Goal: Task Accomplishment & Management: Manage account settings

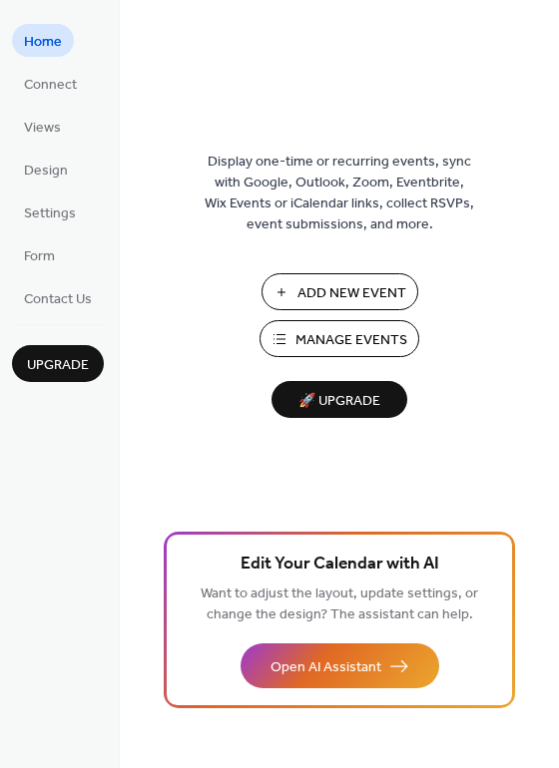
click at [332, 283] on span "Add New Event" at bounding box center [351, 293] width 109 height 21
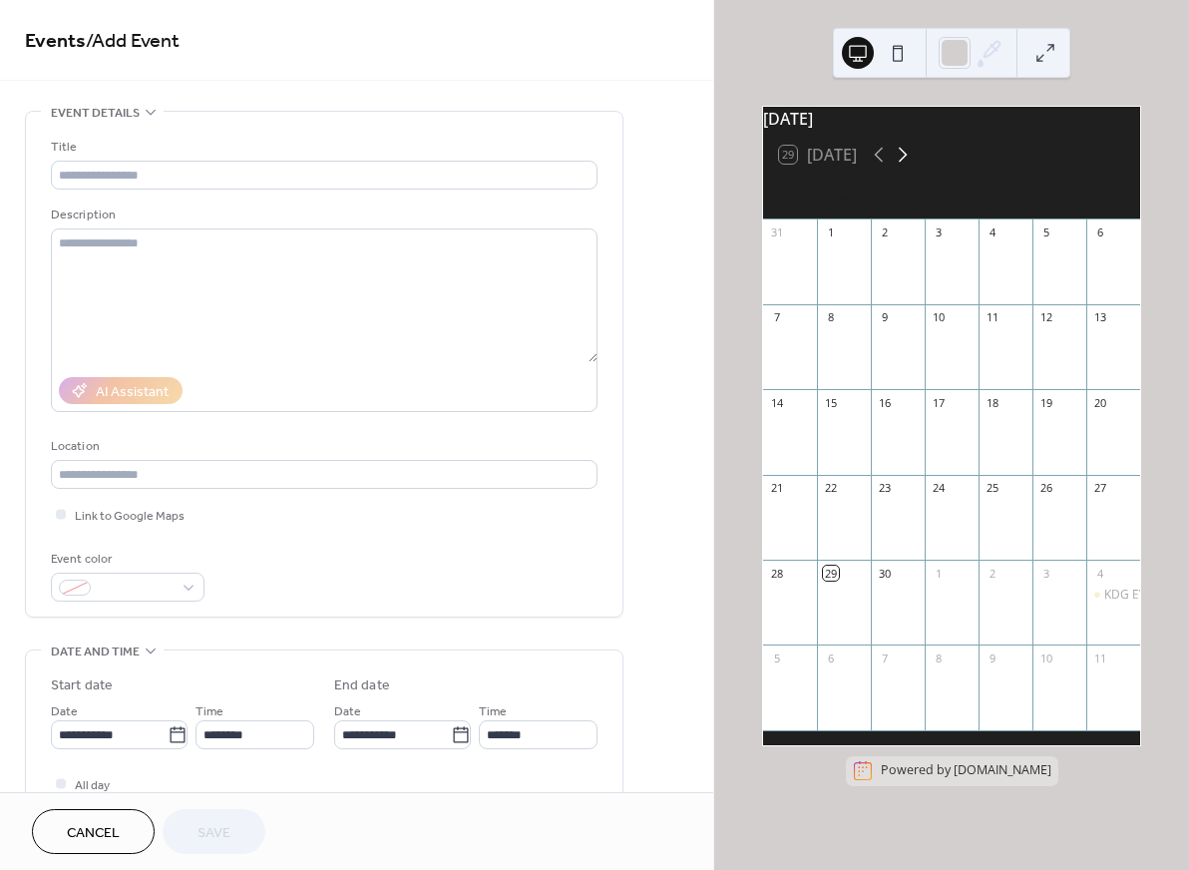
click at [909, 167] on icon at bounding box center [903, 155] width 24 height 24
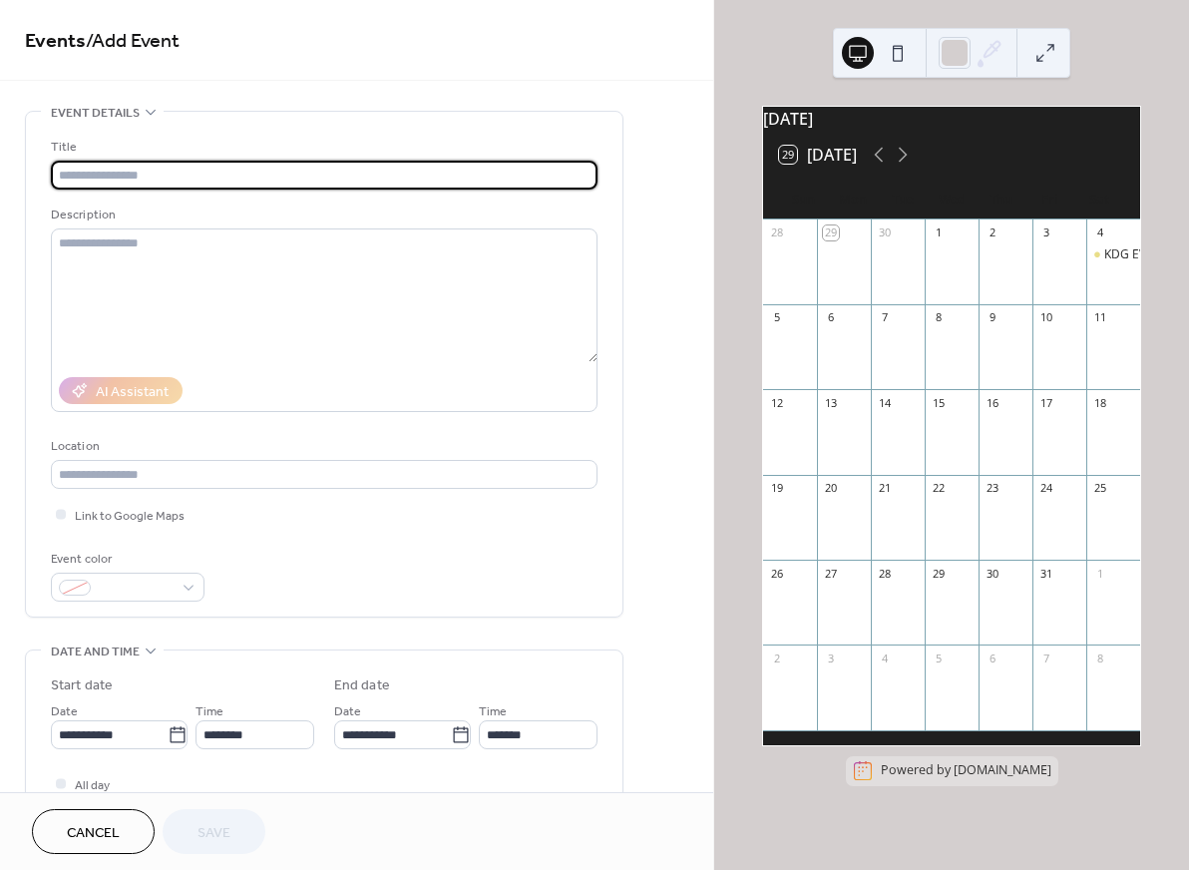
click at [215, 178] on input "text" at bounding box center [324, 175] width 547 height 29
paste input "**"
type input "**"
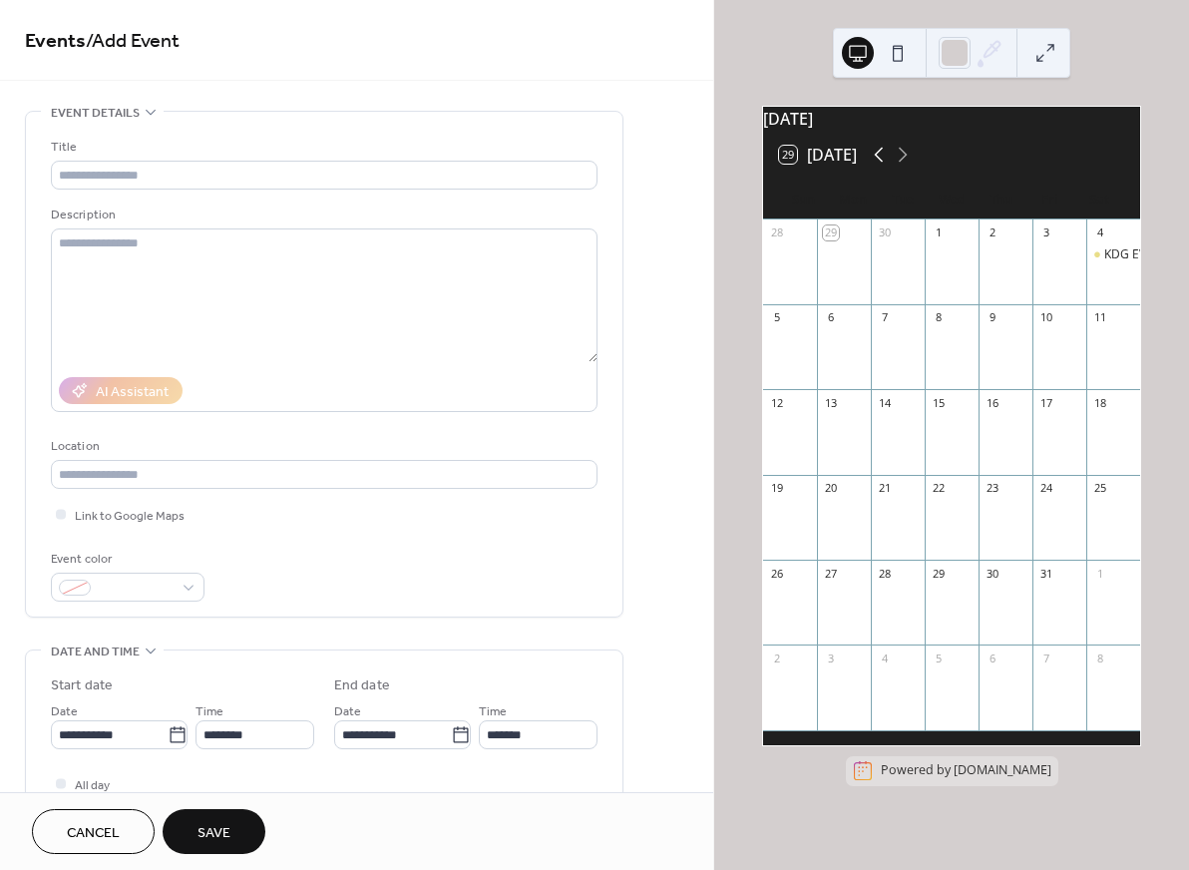
click at [879, 167] on icon at bounding box center [879, 155] width 24 height 24
click at [1091, 528] on div at bounding box center [1113, 527] width 54 height 51
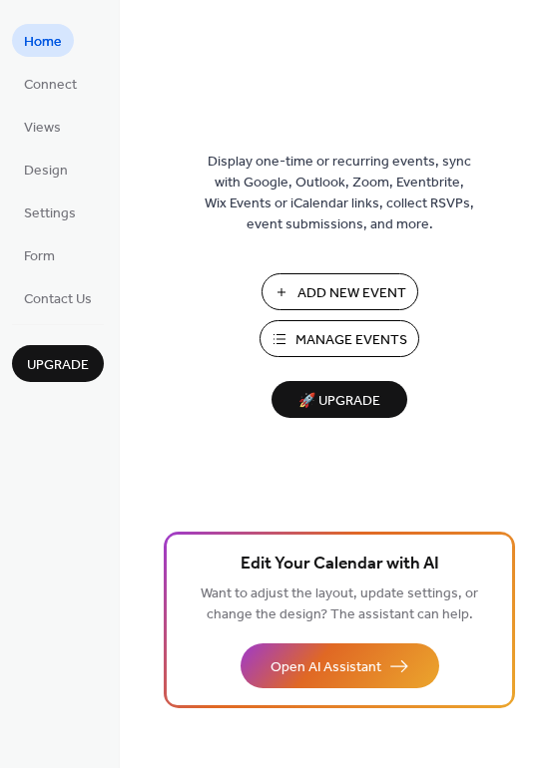
click at [317, 296] on span "Add New Event" at bounding box center [351, 293] width 109 height 21
click at [372, 343] on span "Manage Events" at bounding box center [351, 340] width 112 height 21
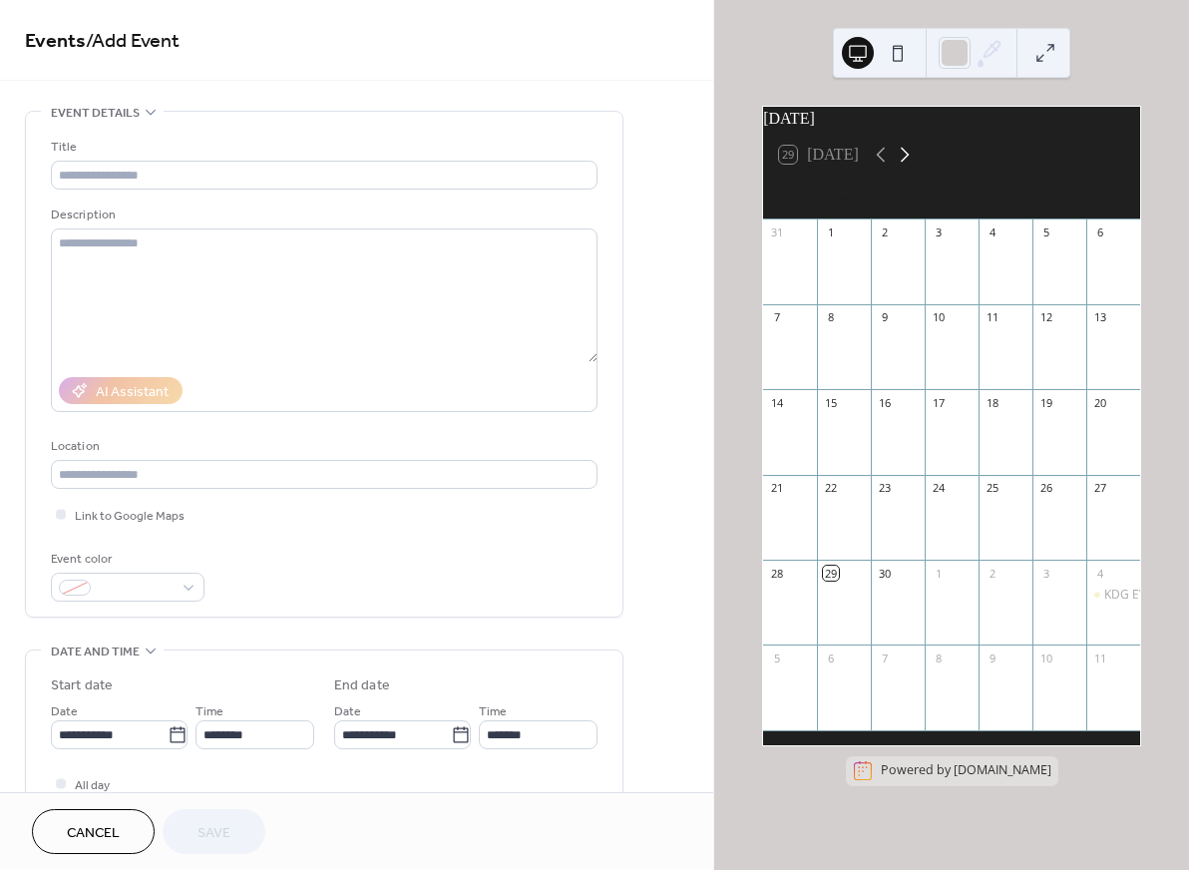
click at [908, 167] on icon at bounding box center [905, 155] width 24 height 24
click at [1092, 350] on div at bounding box center [1113, 356] width 54 height 51
click at [1104, 263] on div "KDG EVENT" at bounding box center [1136, 254] width 65 height 17
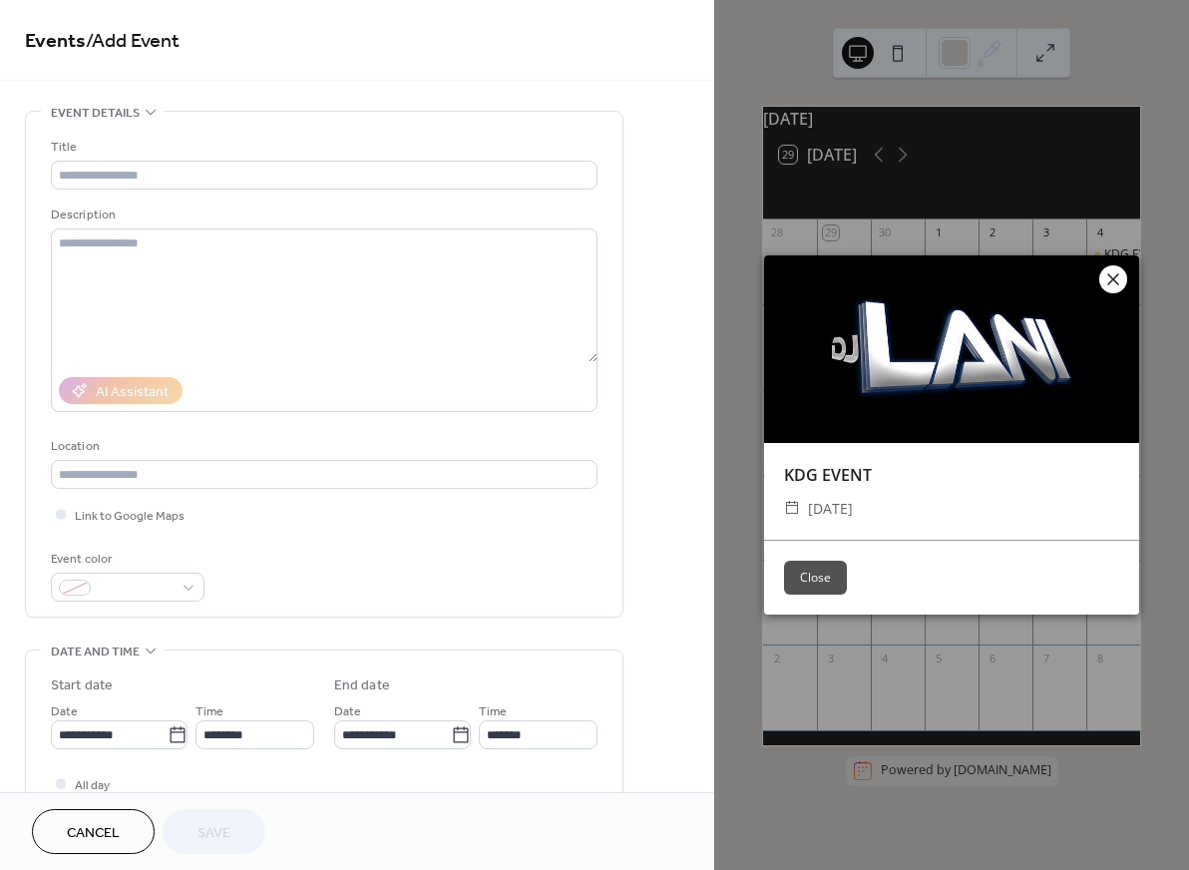
click at [1107, 280] on icon at bounding box center [1113, 279] width 24 height 24
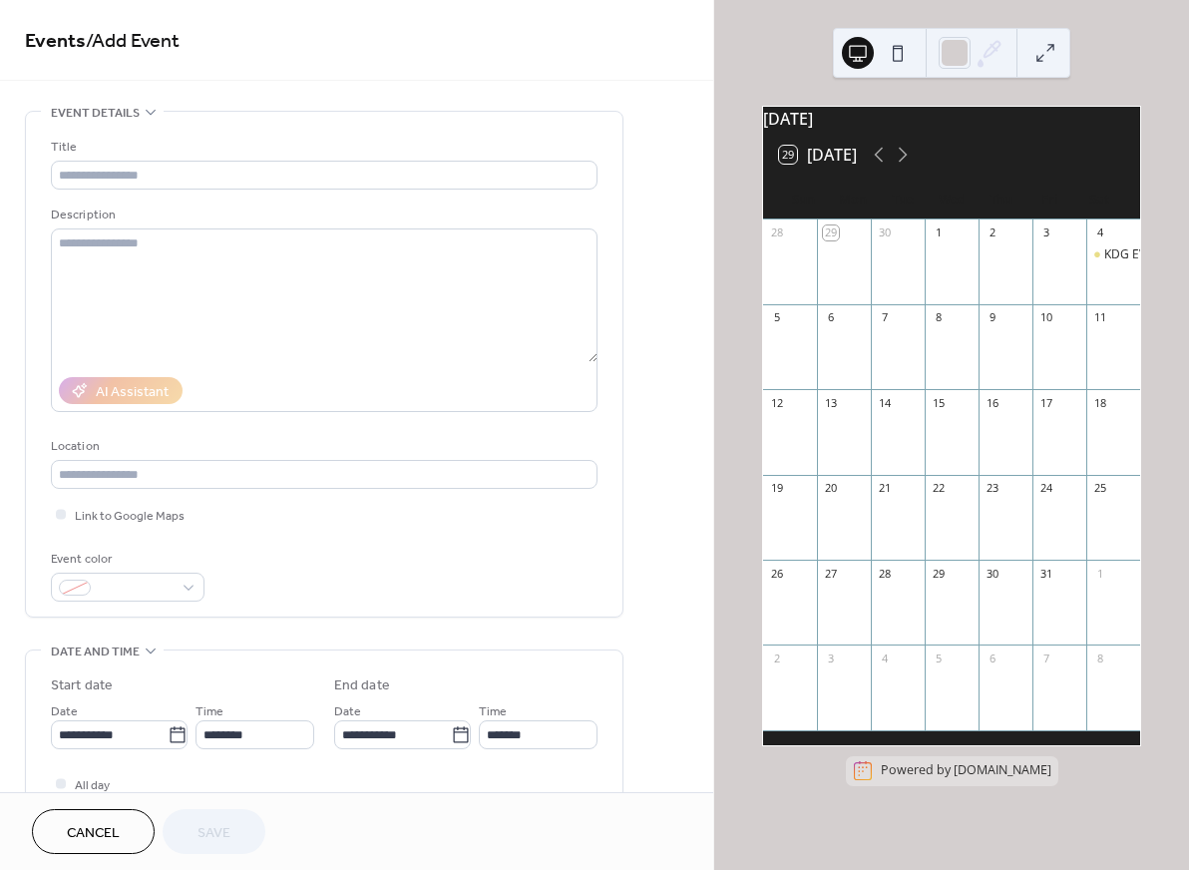
click at [1087, 297] on div "KDG EVENT" at bounding box center [1113, 271] width 54 height 51
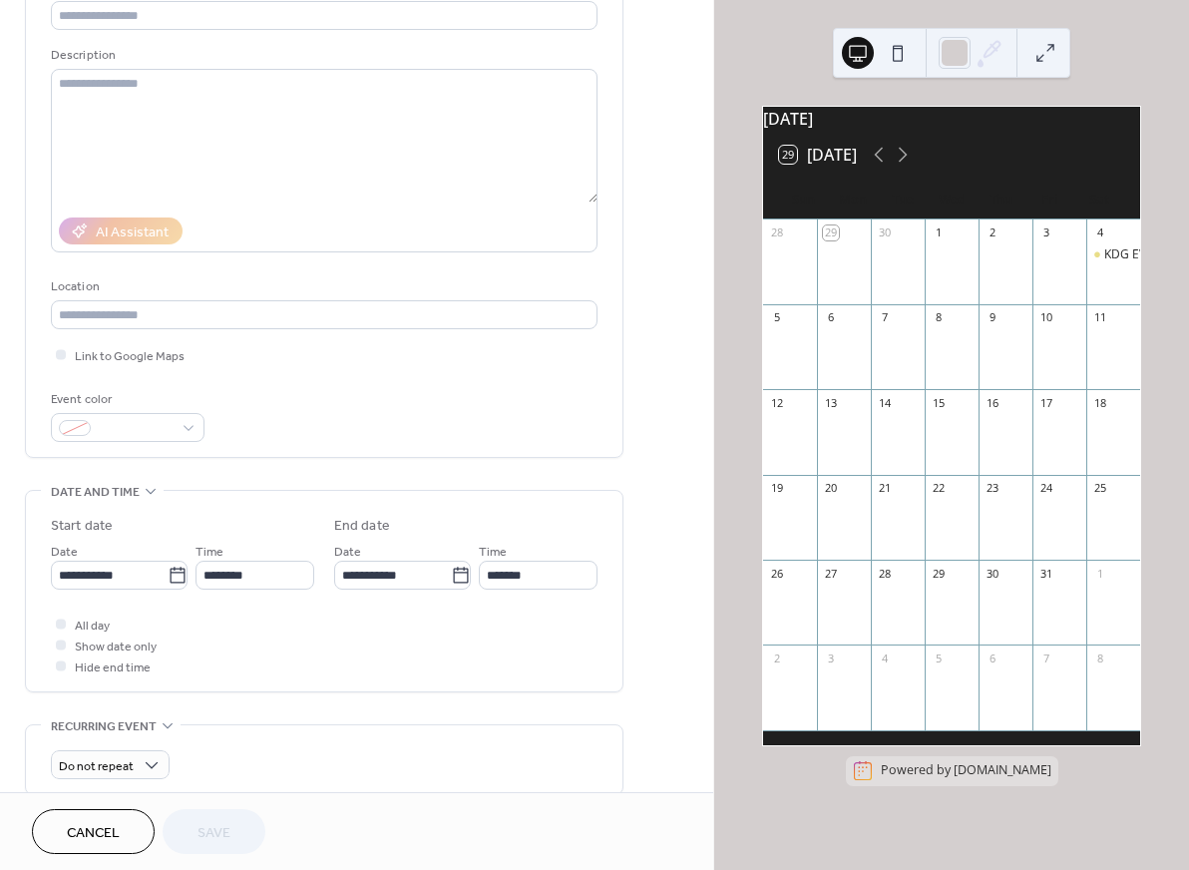
scroll to position [40, 0]
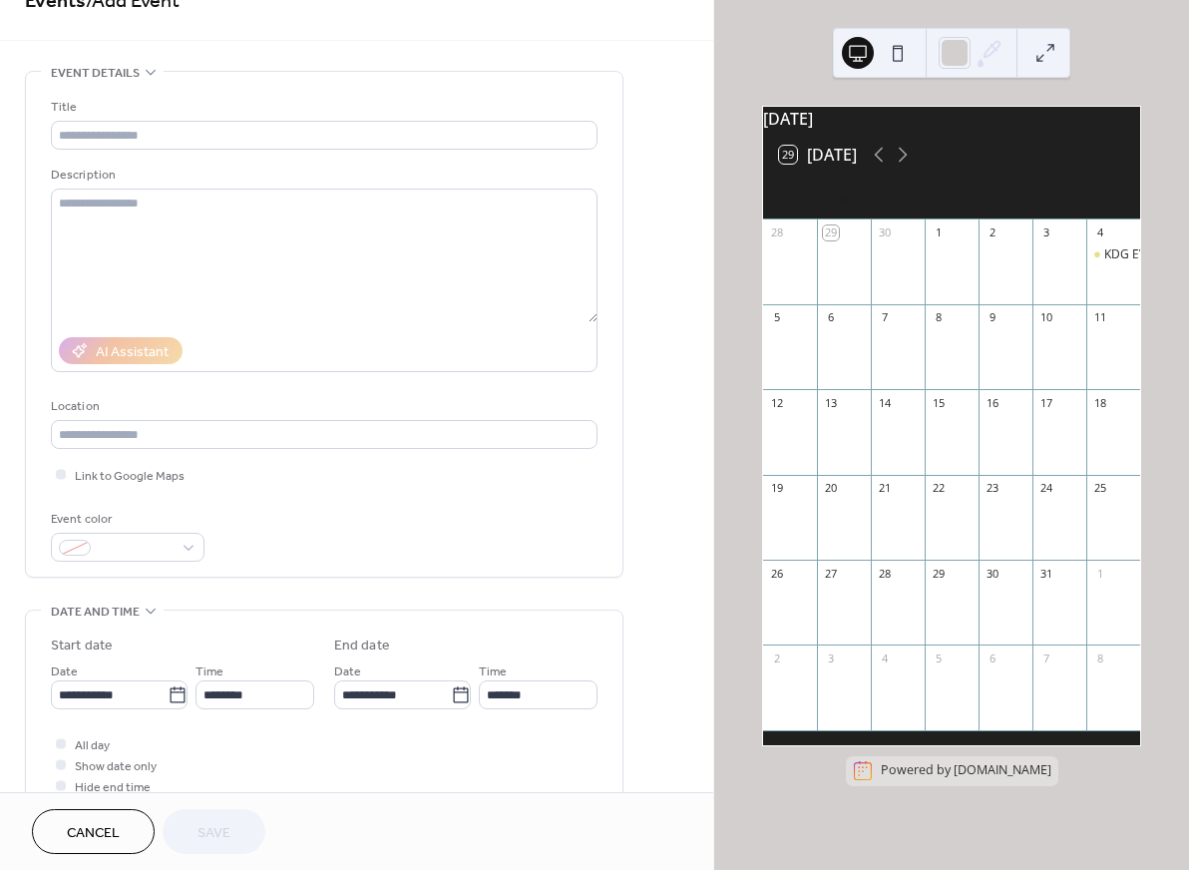
click at [1092, 325] on div "11" at bounding box center [1099, 317] width 15 height 15
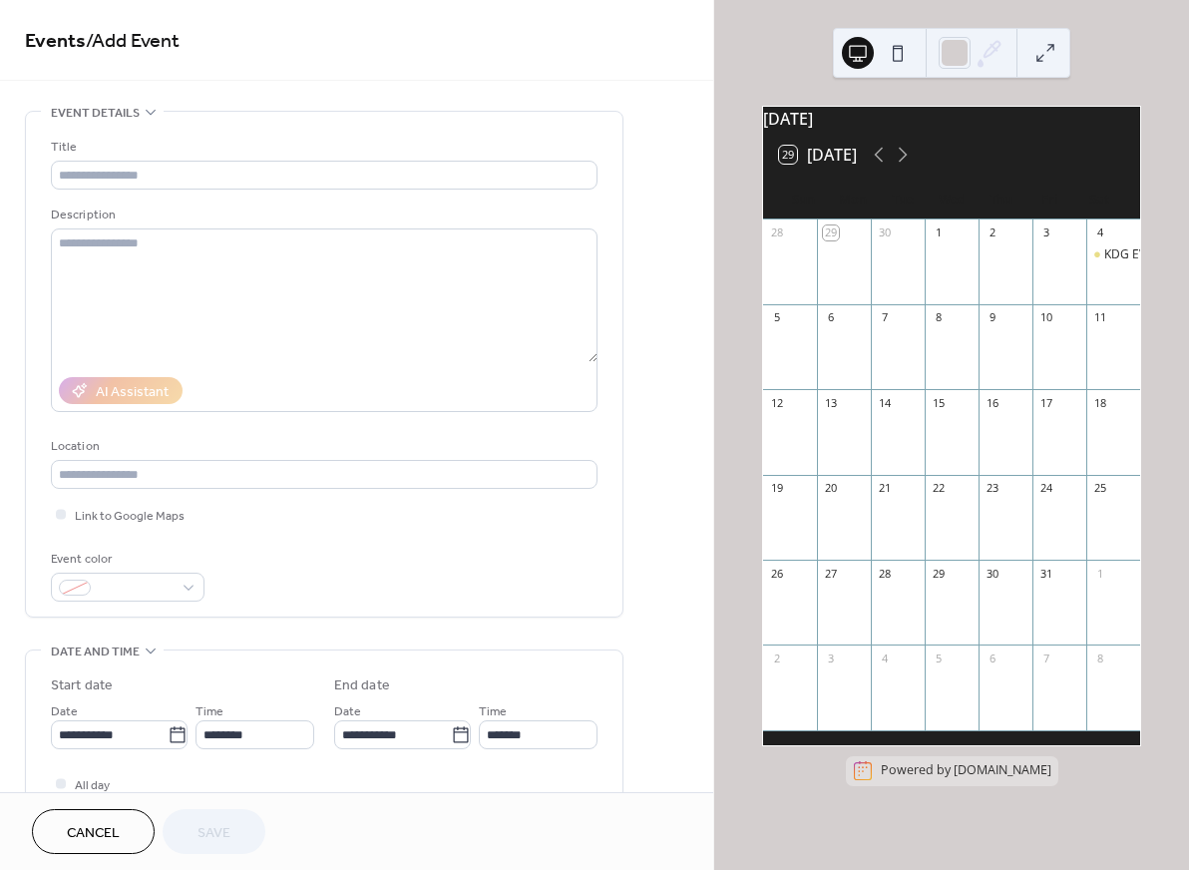
scroll to position [0, 0]
click at [203, 189] on input "text" at bounding box center [324, 175] width 547 height 29
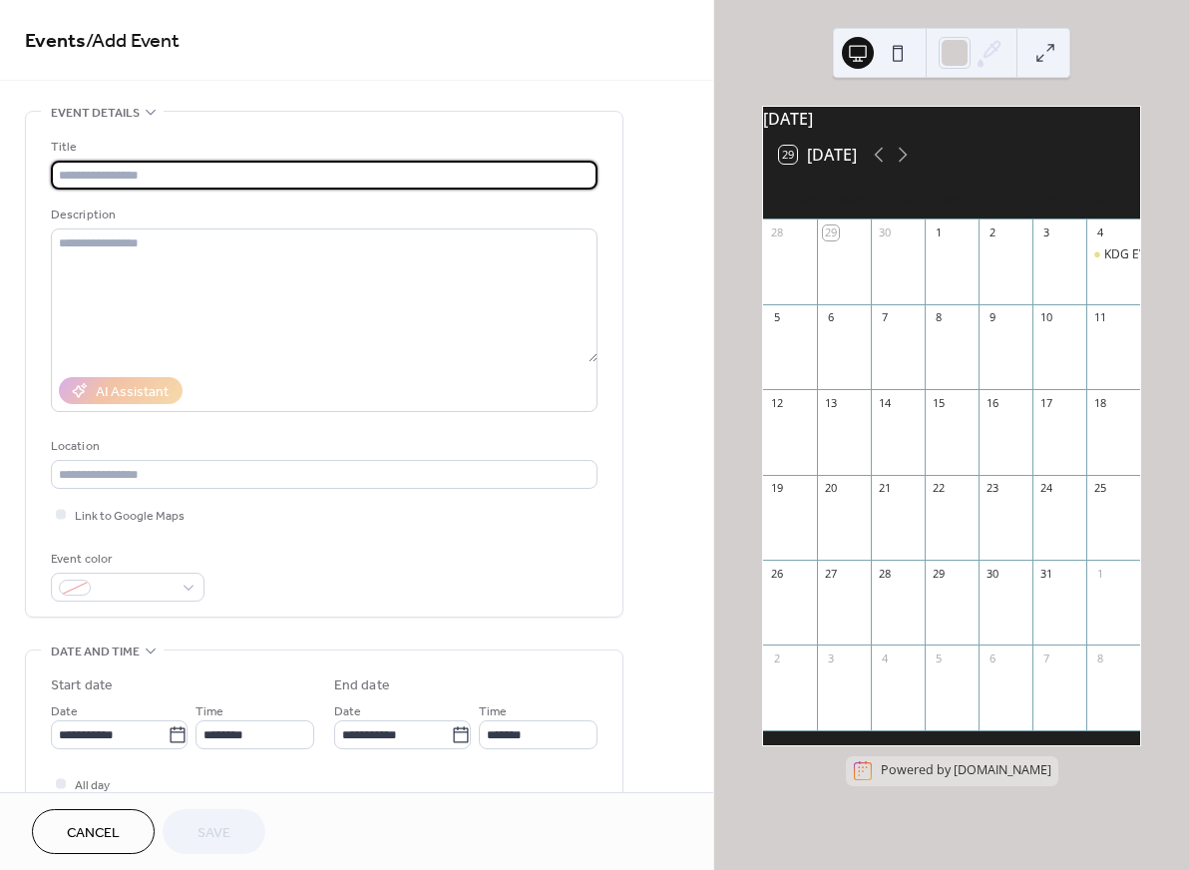
paste input "**"
type input "**"
paste input "**"
type input "**"
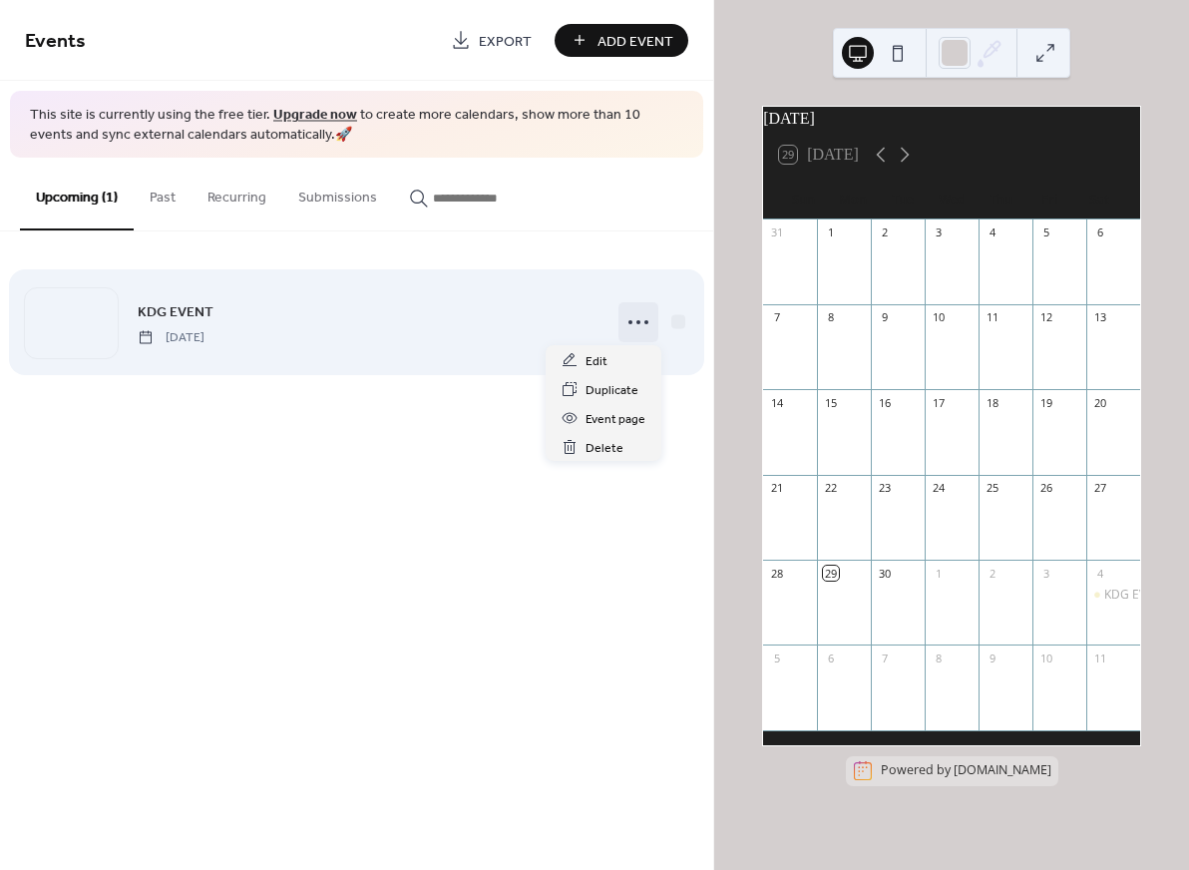
click at [644, 317] on icon at bounding box center [638, 322] width 32 height 32
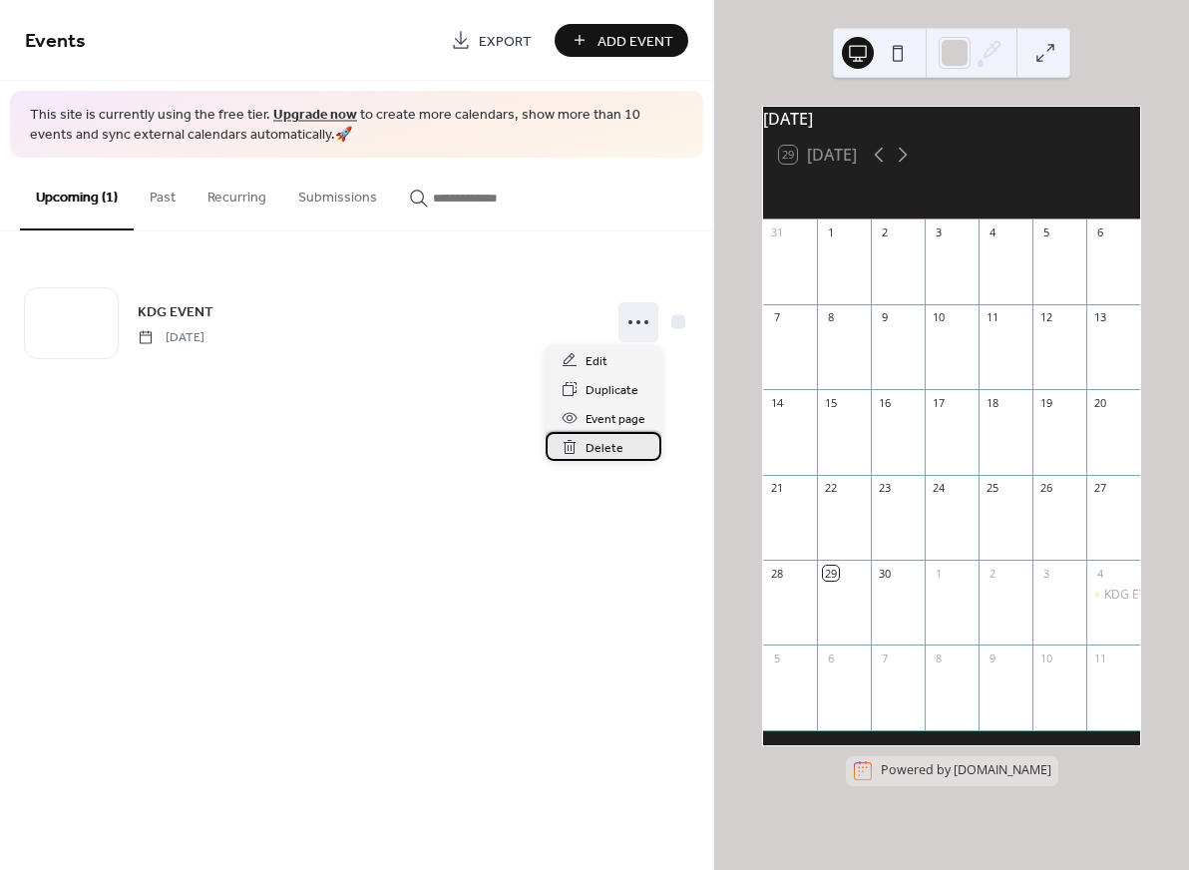
click at [615, 447] on span "Delete" at bounding box center [604, 448] width 38 height 21
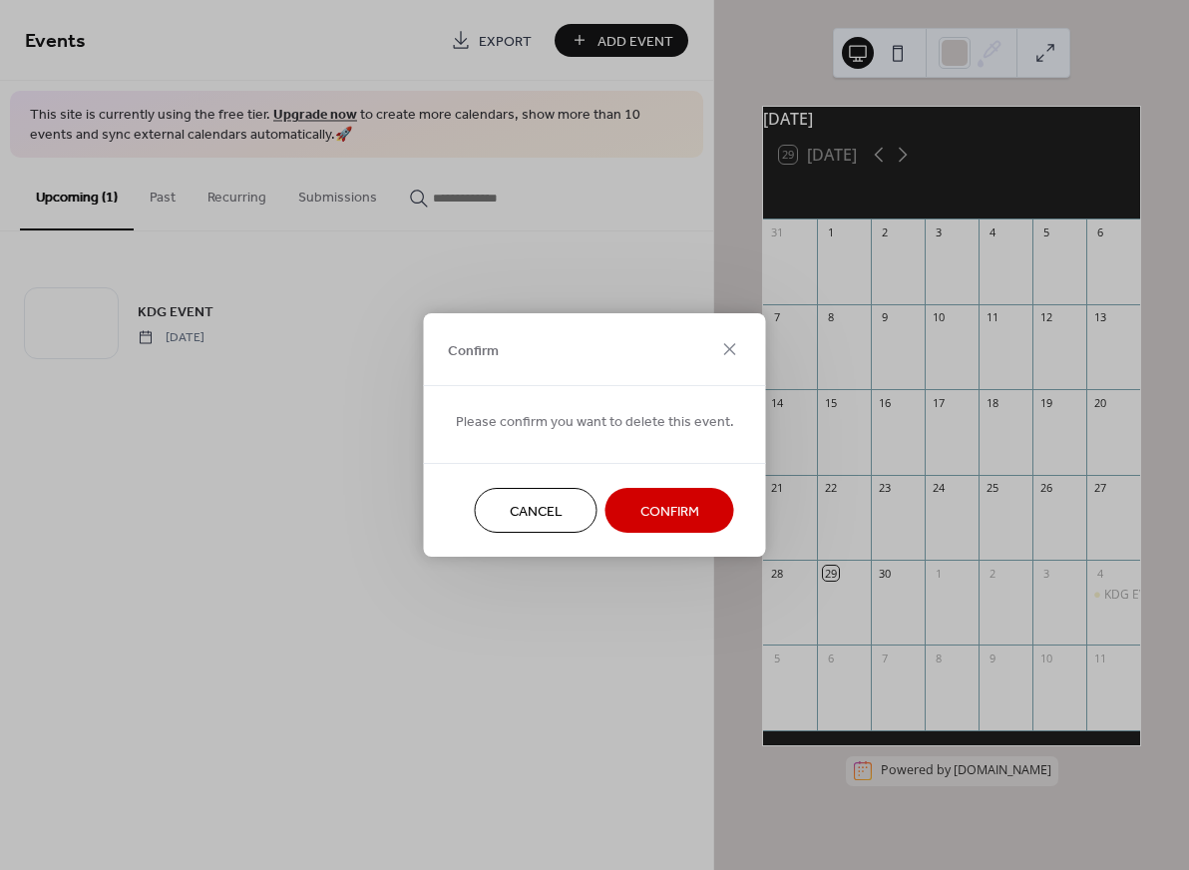
click at [646, 502] on span "Confirm" at bounding box center [669, 512] width 59 height 21
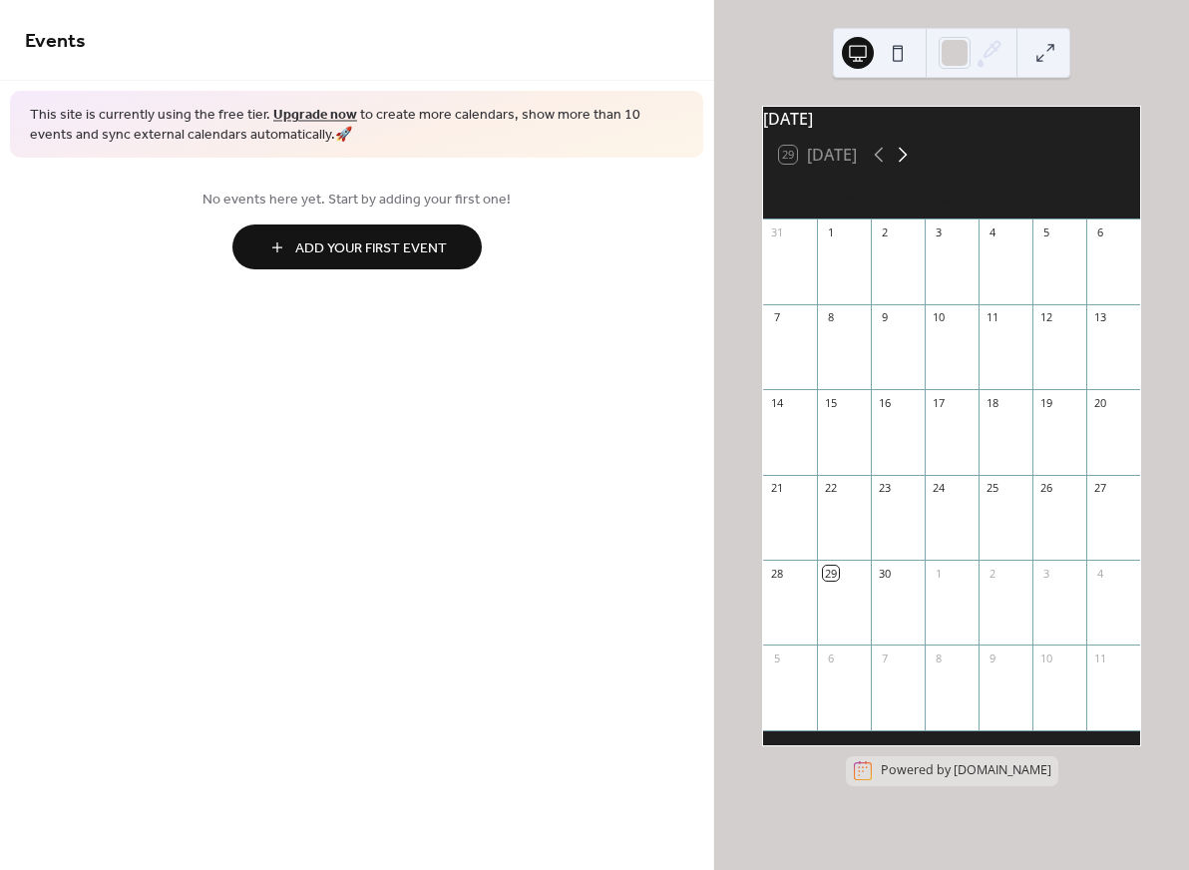
click at [902, 167] on icon at bounding box center [903, 155] width 24 height 24
click at [829, 169] on button "29 Today" at bounding box center [818, 155] width 92 height 28
click at [908, 164] on icon at bounding box center [903, 155] width 24 height 24
click at [1100, 267] on div at bounding box center [1113, 271] width 54 height 51
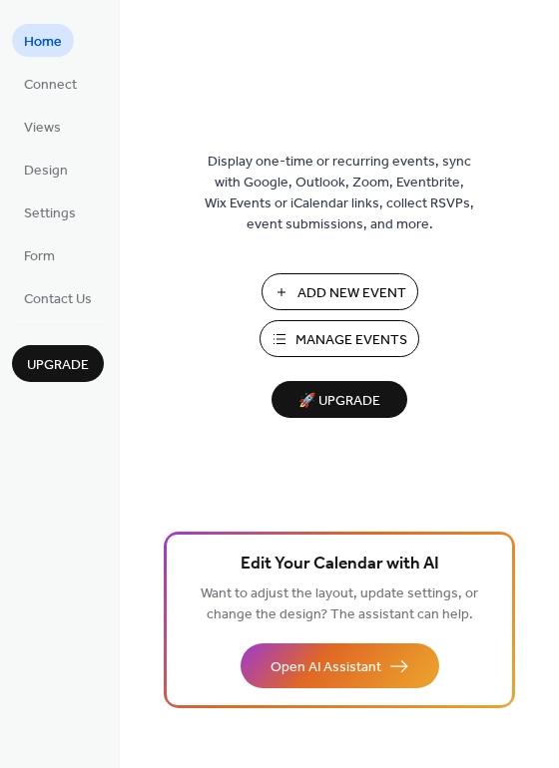
click at [355, 336] on span "Manage Events" at bounding box center [351, 340] width 112 height 21
click at [304, 334] on span "Manage Events" at bounding box center [351, 340] width 112 height 21
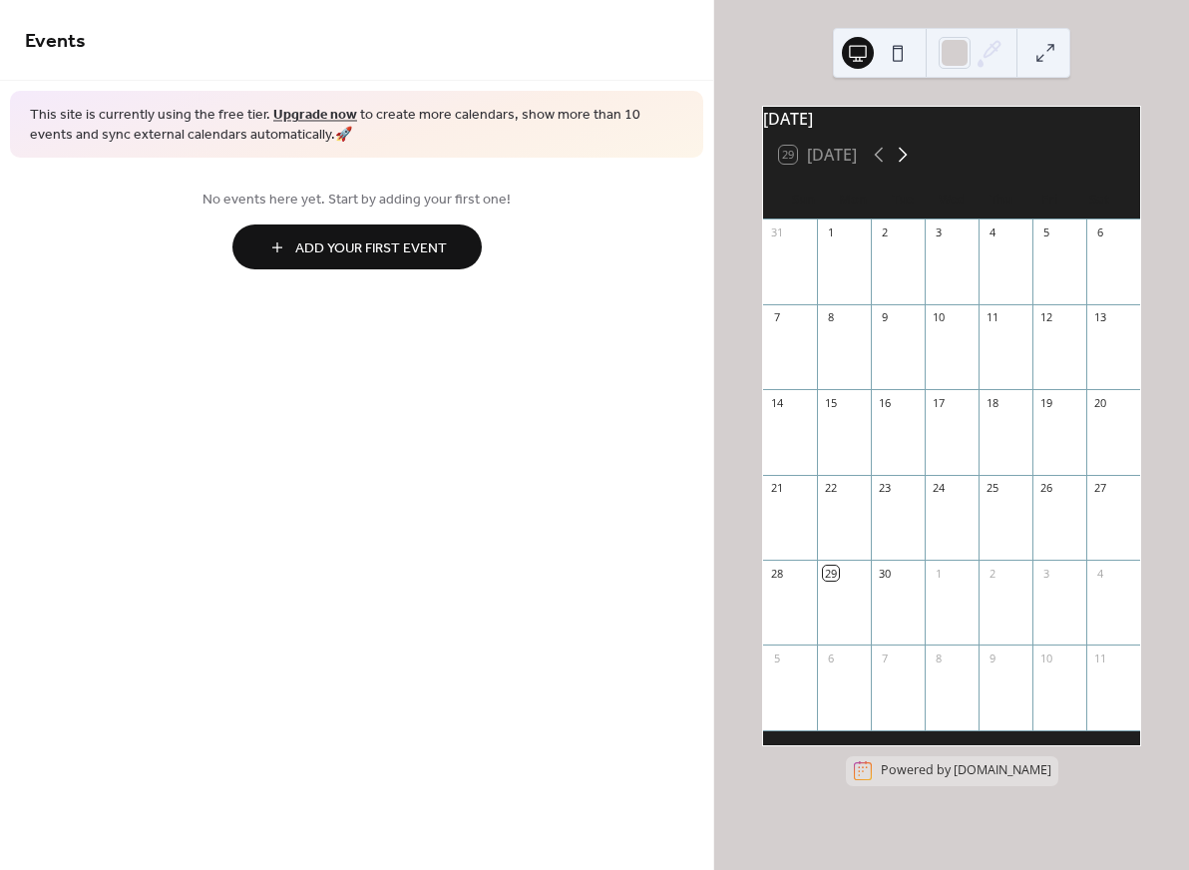
click at [904, 167] on icon at bounding box center [903, 155] width 24 height 24
click at [350, 252] on span "Add Your First Event" at bounding box center [371, 248] width 152 height 21
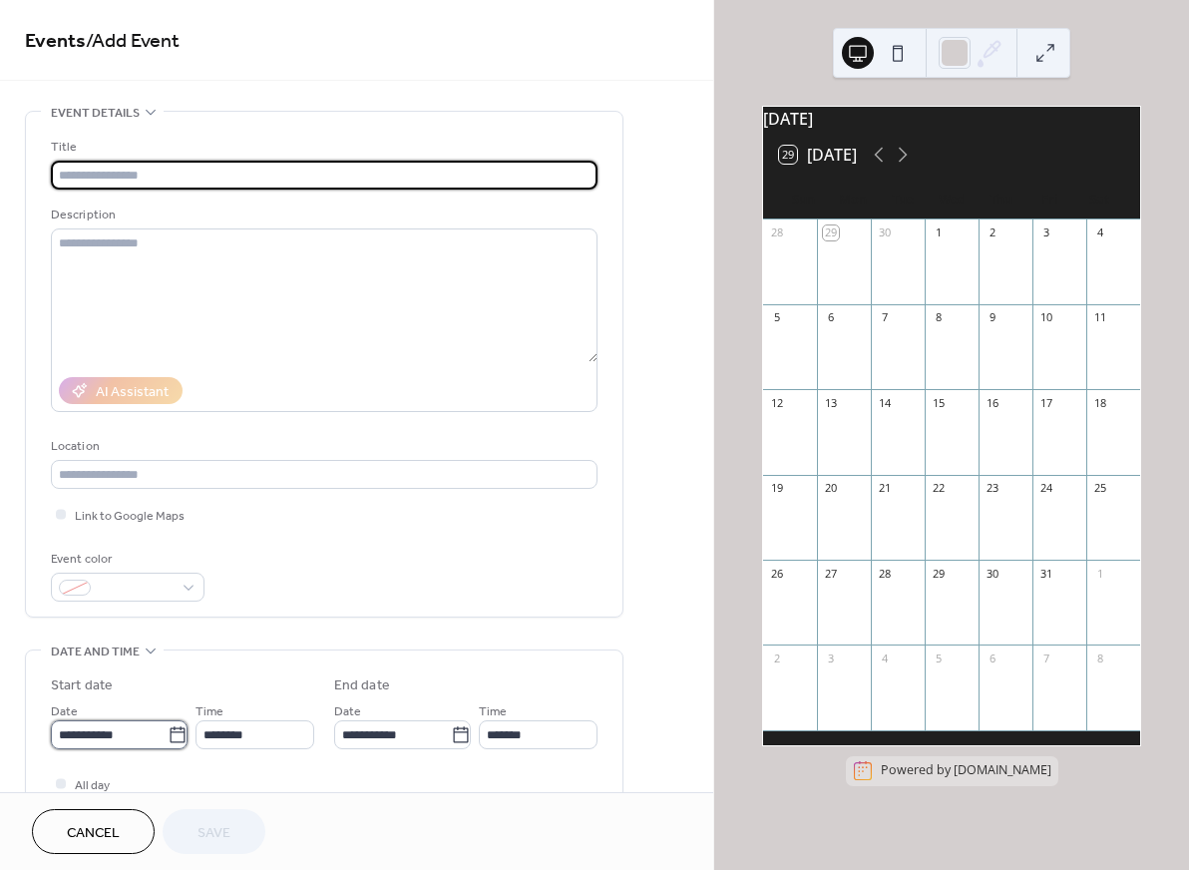
click at [120, 741] on input "**********" at bounding box center [109, 734] width 117 height 29
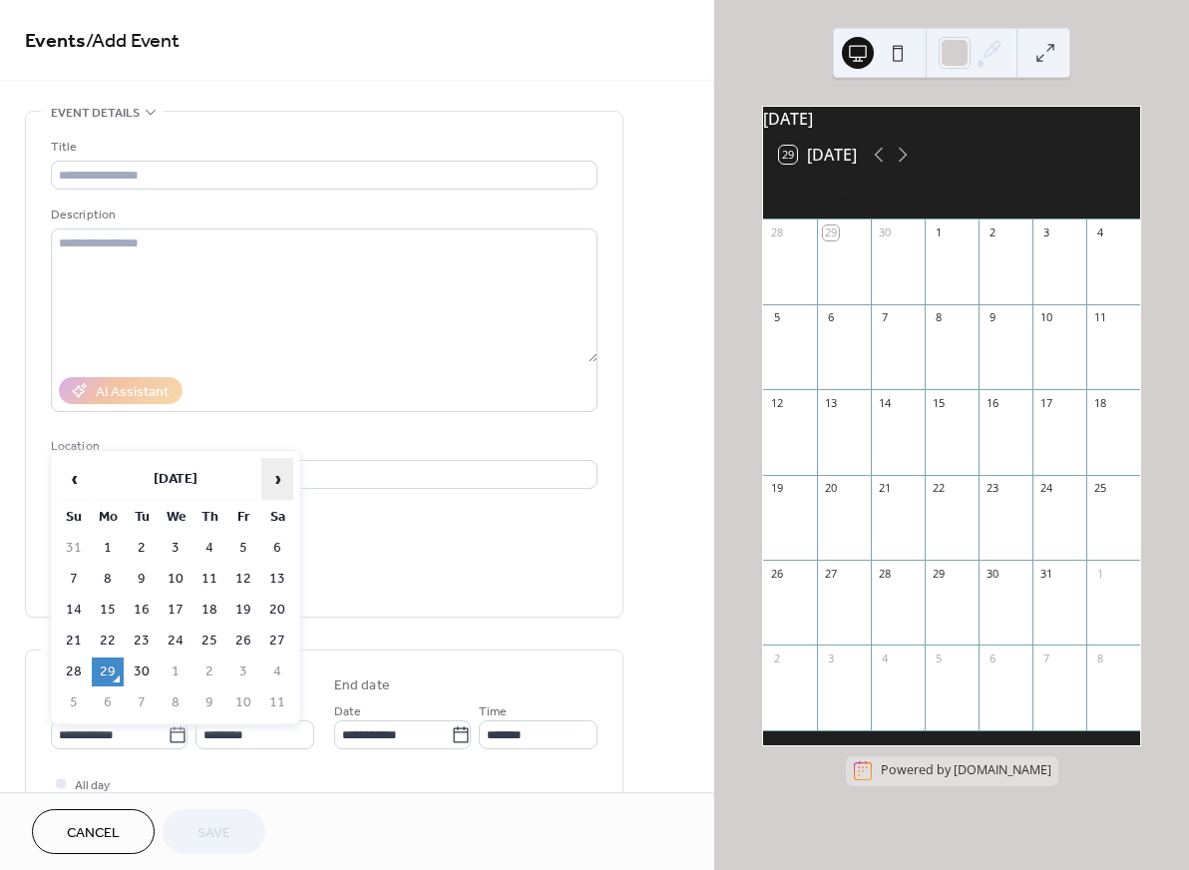
click at [276, 475] on span "›" at bounding box center [277, 479] width 30 height 40
click at [251, 543] on td "3" at bounding box center [243, 548] width 32 height 29
type input "**********"
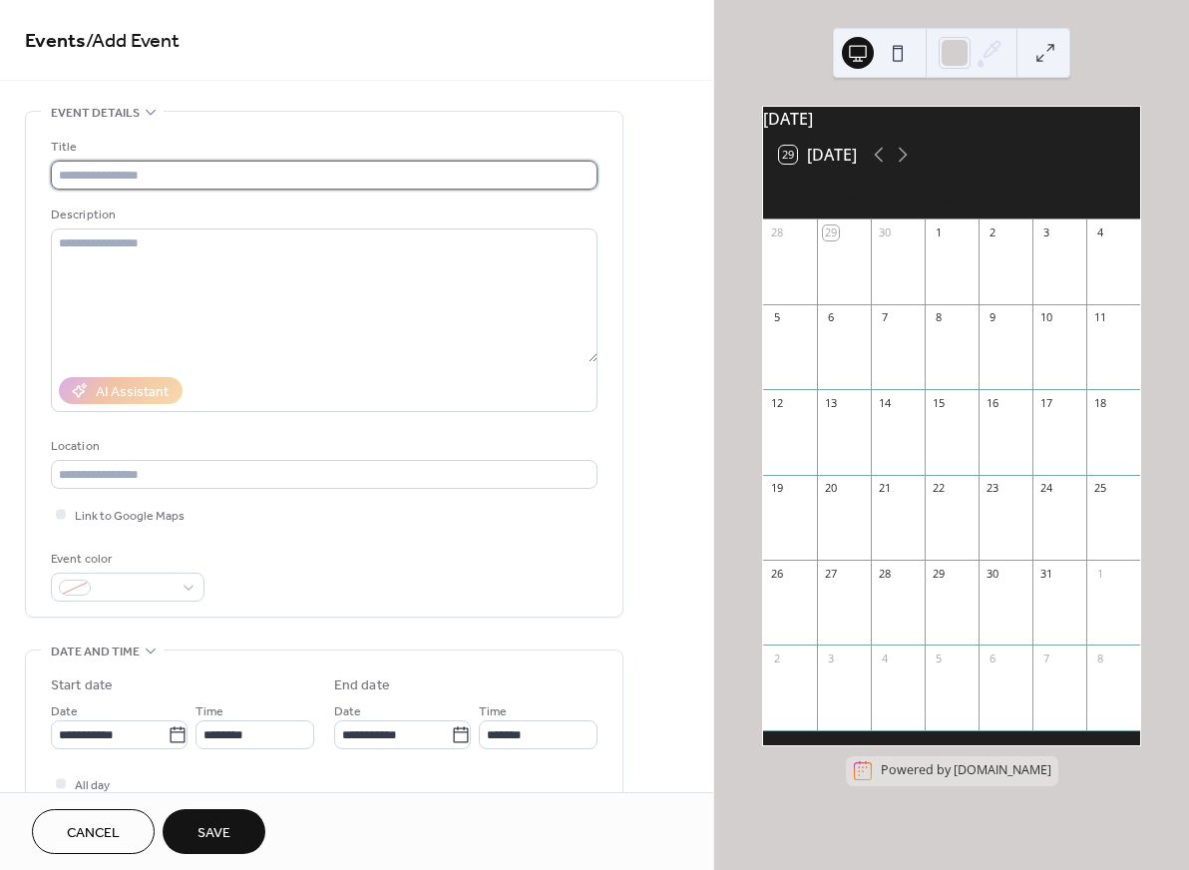
click at [226, 174] on input "text" at bounding box center [324, 175] width 547 height 29
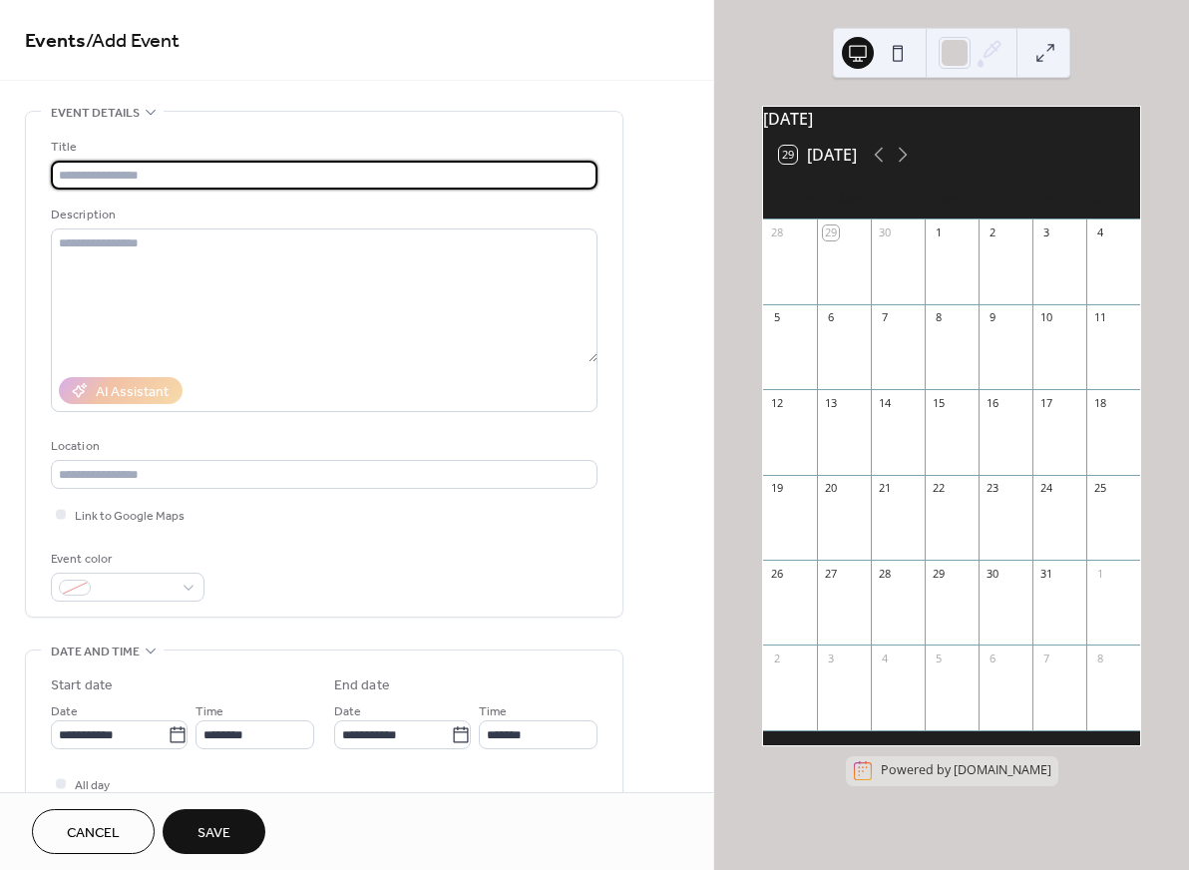
paste input "**********"
type input "**********"
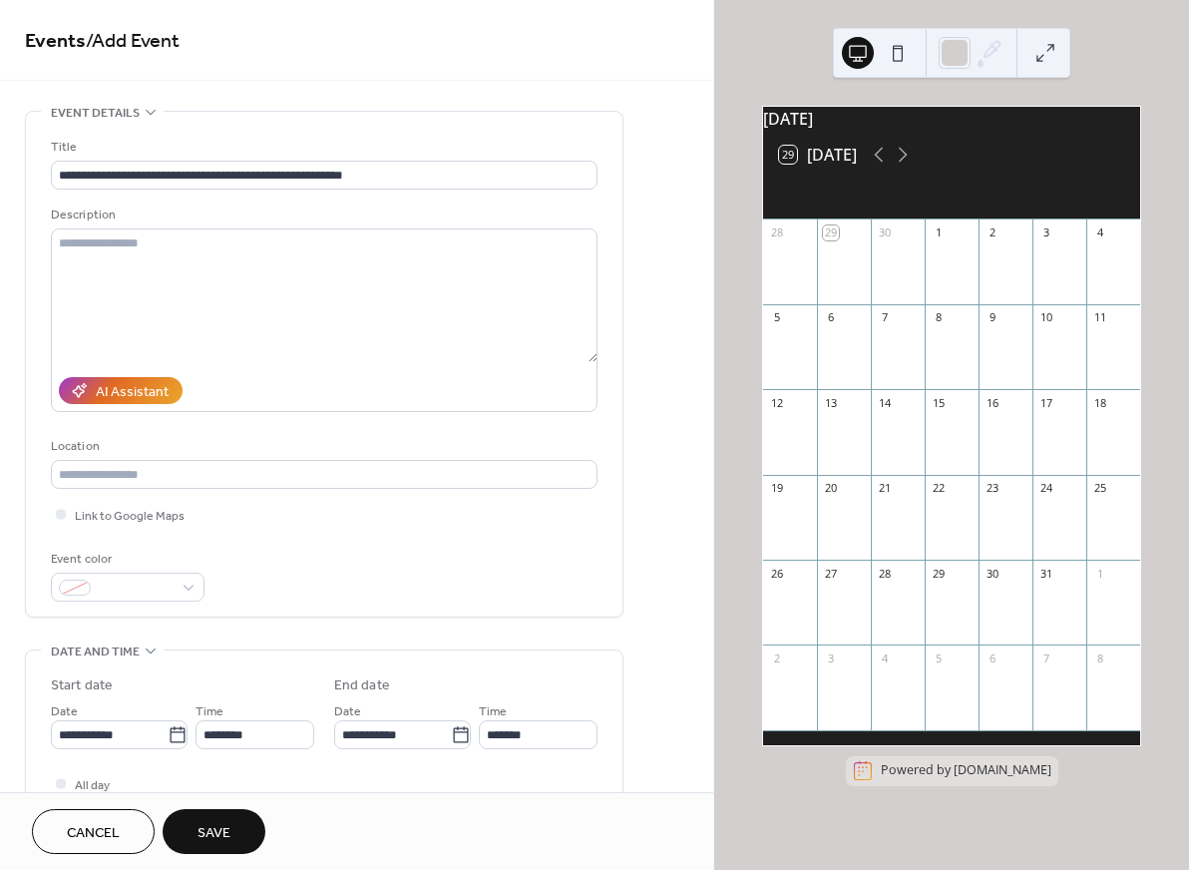
click at [233, 825] on button "Save" at bounding box center [214, 831] width 103 height 45
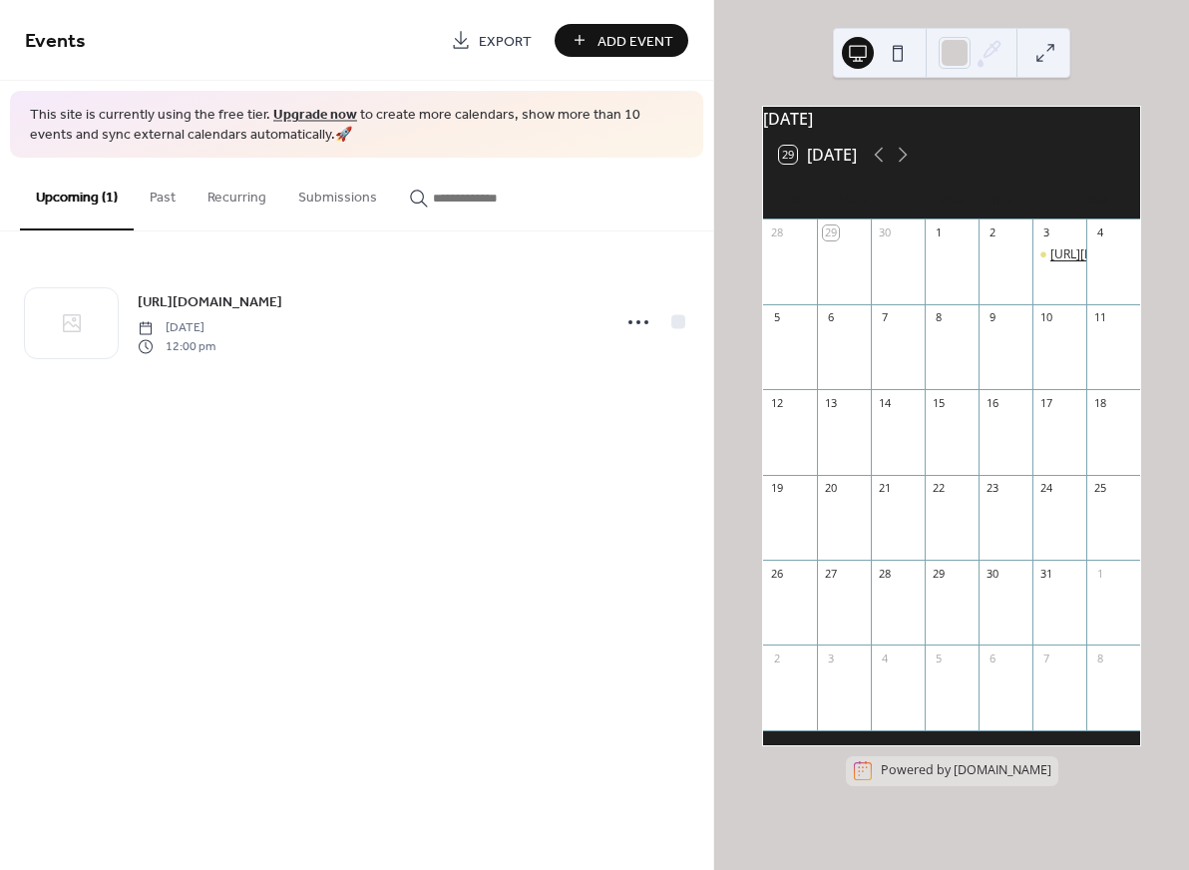
click at [1053, 263] on div "[URL][DOMAIN_NAME]" at bounding box center [1113, 254] width 127 height 17
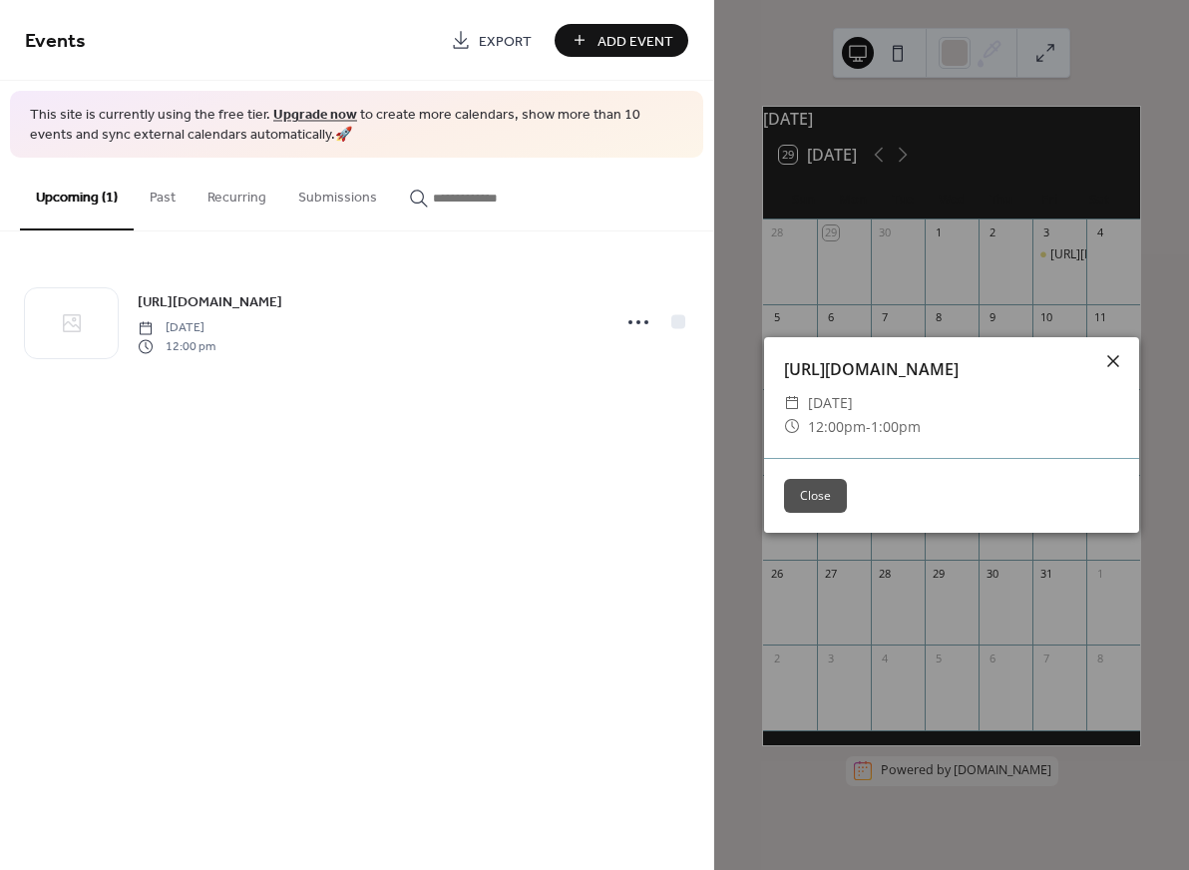
click at [1113, 349] on icon at bounding box center [1113, 361] width 24 height 24
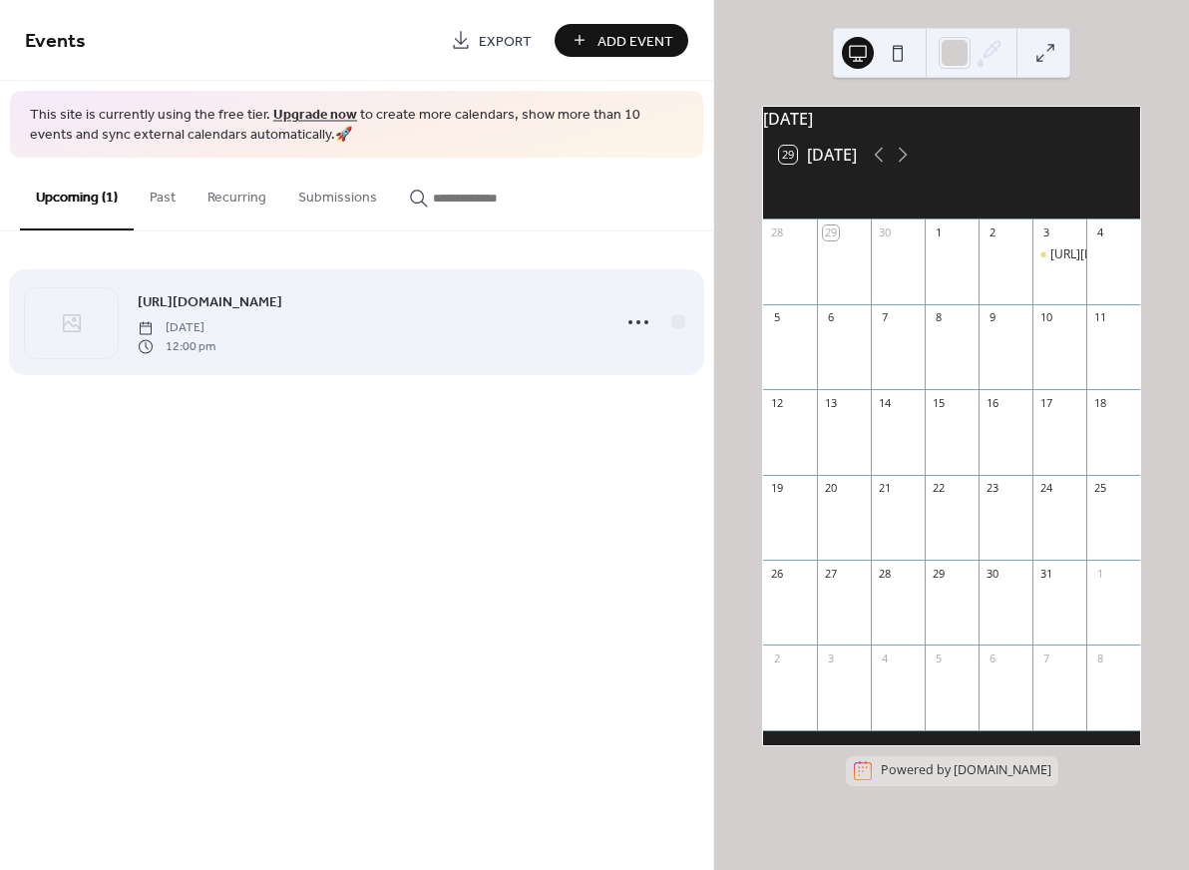
click at [516, 328] on div "https://secure.acuityscheduling.com/admin/scheduling-page Friday, October 3, 20…" at bounding box center [368, 322] width 461 height 64
click at [637, 322] on circle at bounding box center [638, 322] width 4 height 4
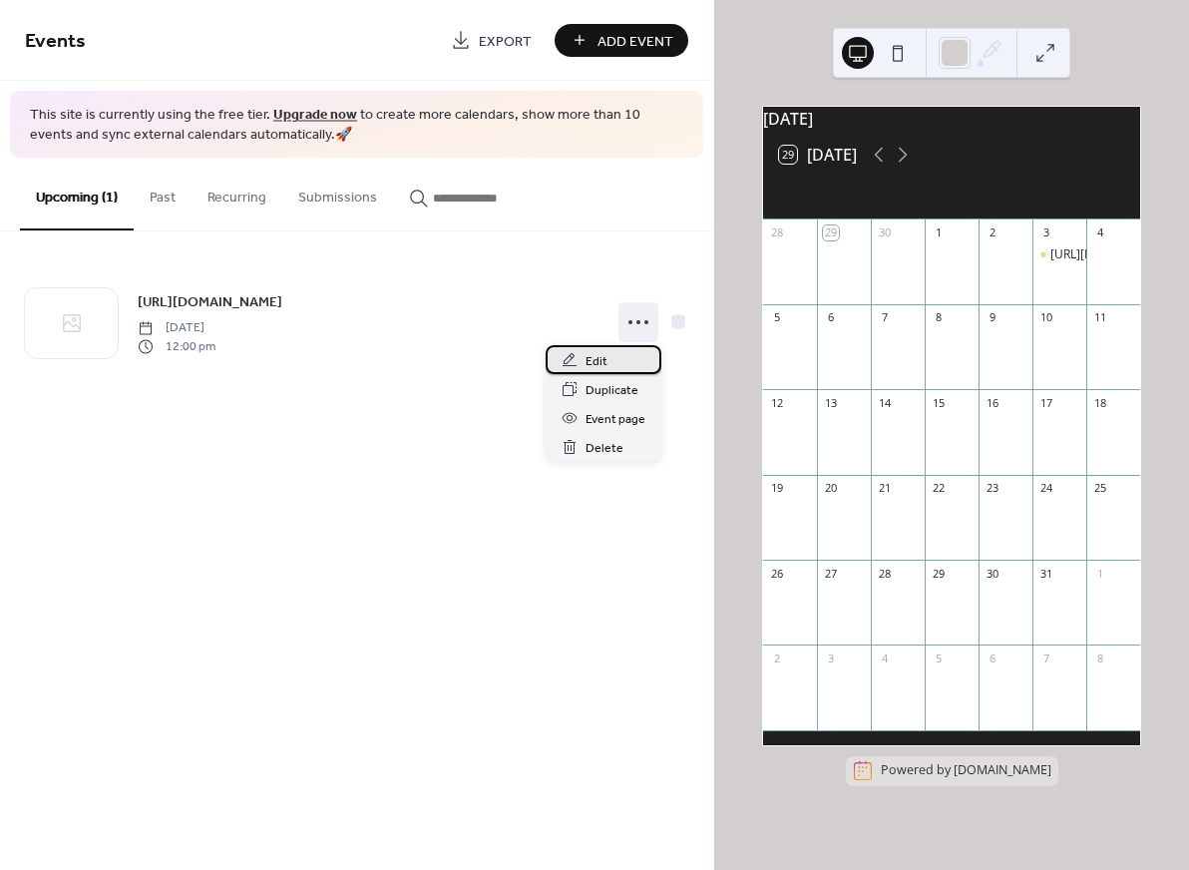
click at [620, 353] on div "Edit" at bounding box center [604, 359] width 116 height 29
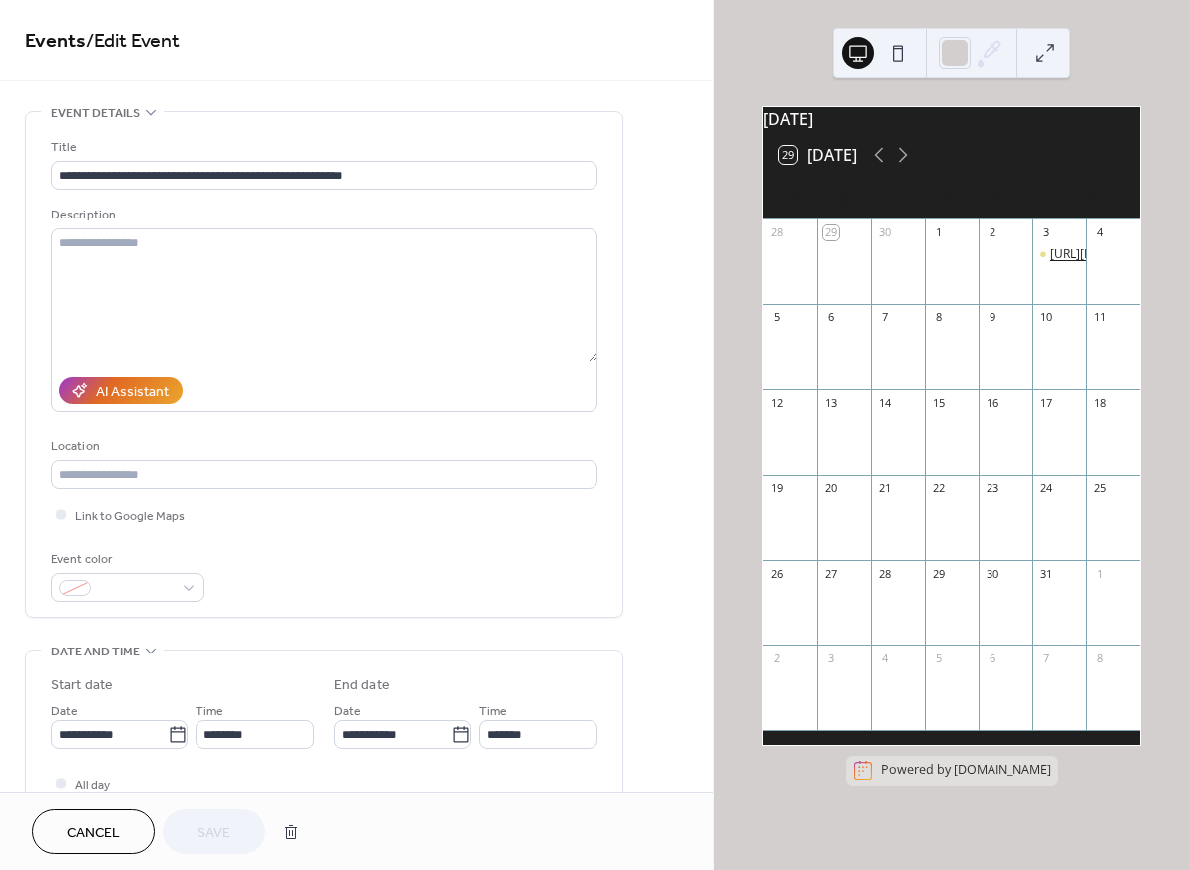
click at [1050, 263] on div "https://secure.acuityscheduling.com/admin/scheduling-page" at bounding box center [1113, 254] width 127 height 17
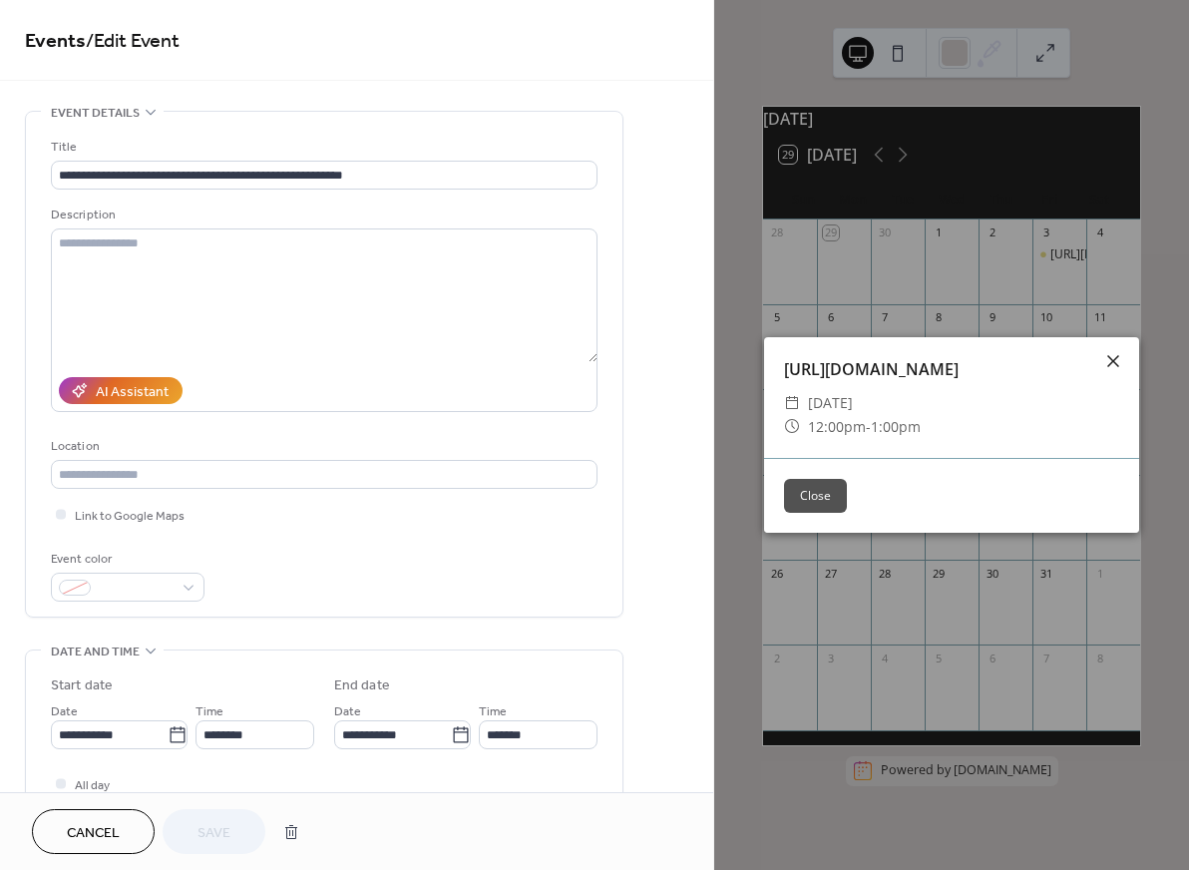
click at [1117, 355] on icon at bounding box center [1113, 361] width 12 height 12
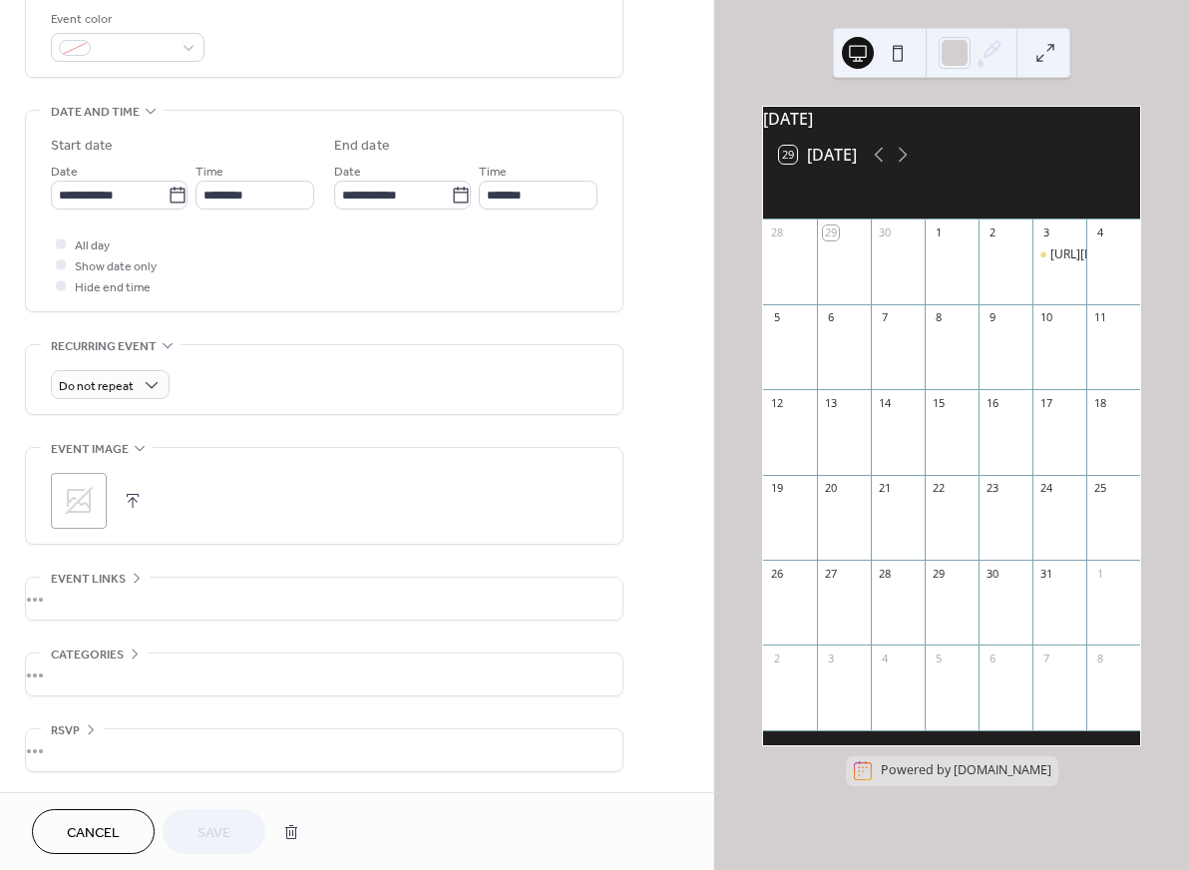
scroll to position [546, 0]
click at [108, 823] on span "Cancel" at bounding box center [93, 833] width 53 height 21
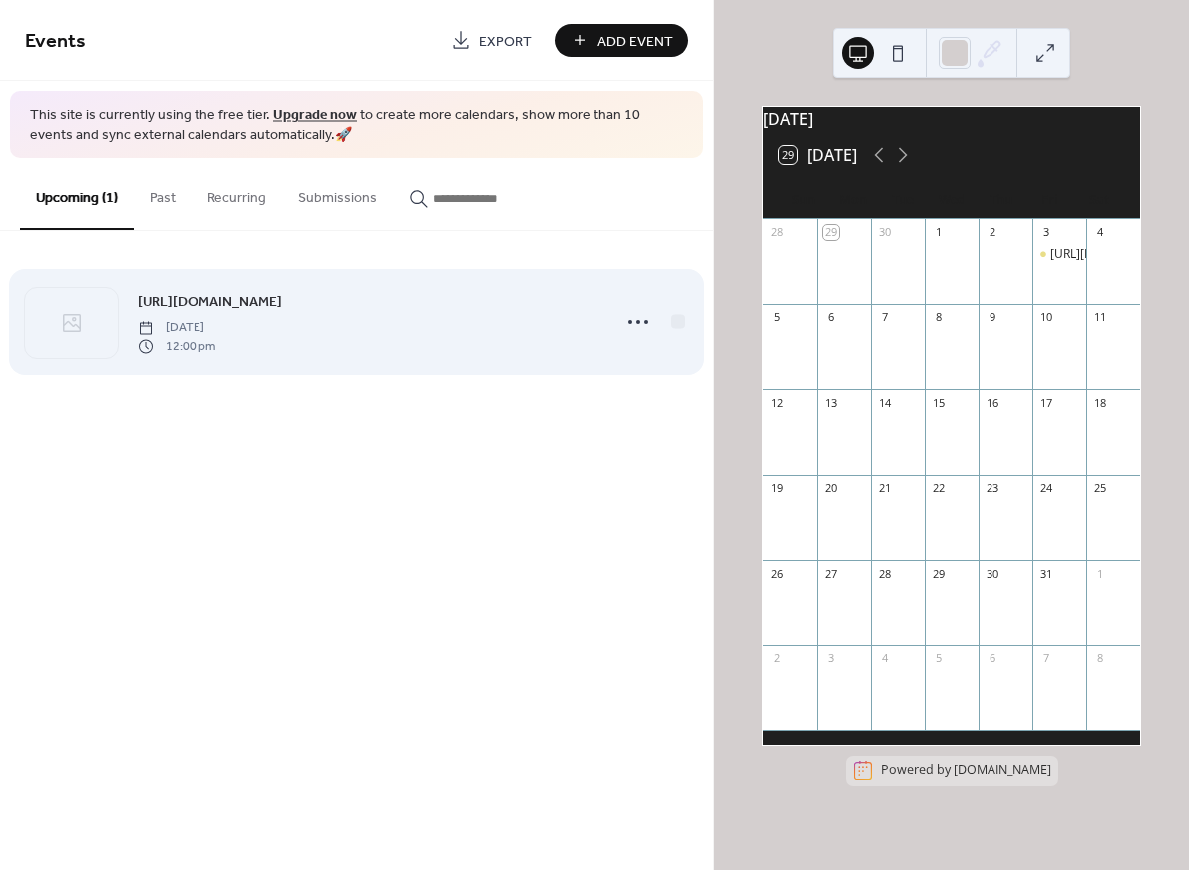
click at [331, 333] on div "https://secure.acuityscheduling.com/admin/scheduling-page Friday, October 3, 20…" at bounding box center [368, 322] width 461 height 64
click at [460, 332] on div "[URL][DOMAIN_NAME] [DATE] 12:00 pm" at bounding box center [368, 322] width 461 height 64
click at [682, 319] on div at bounding box center [678, 322] width 14 height 14
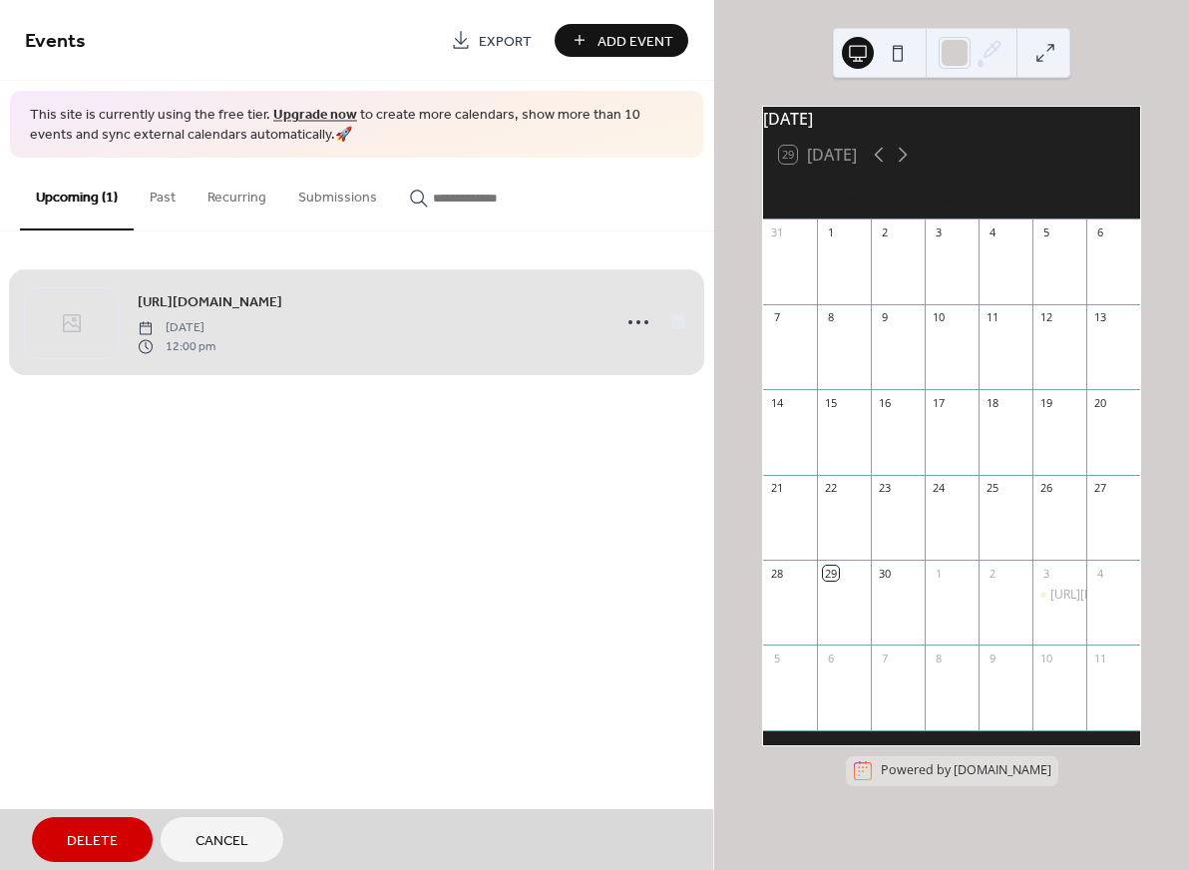
click at [674, 320] on span "[URL][DOMAIN_NAME] [DATE] 12:00 pm" at bounding box center [356, 322] width 663 height 122
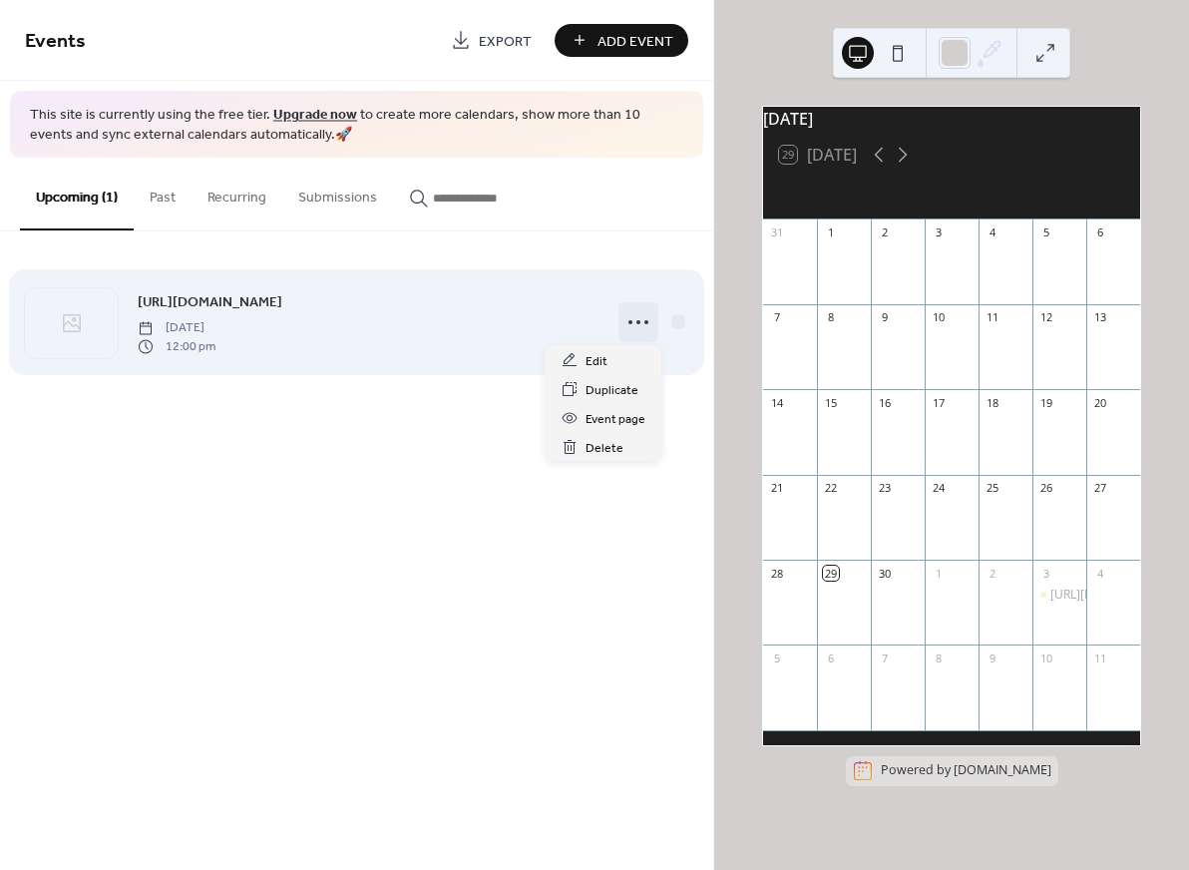
click at [636, 319] on icon at bounding box center [638, 322] width 32 height 32
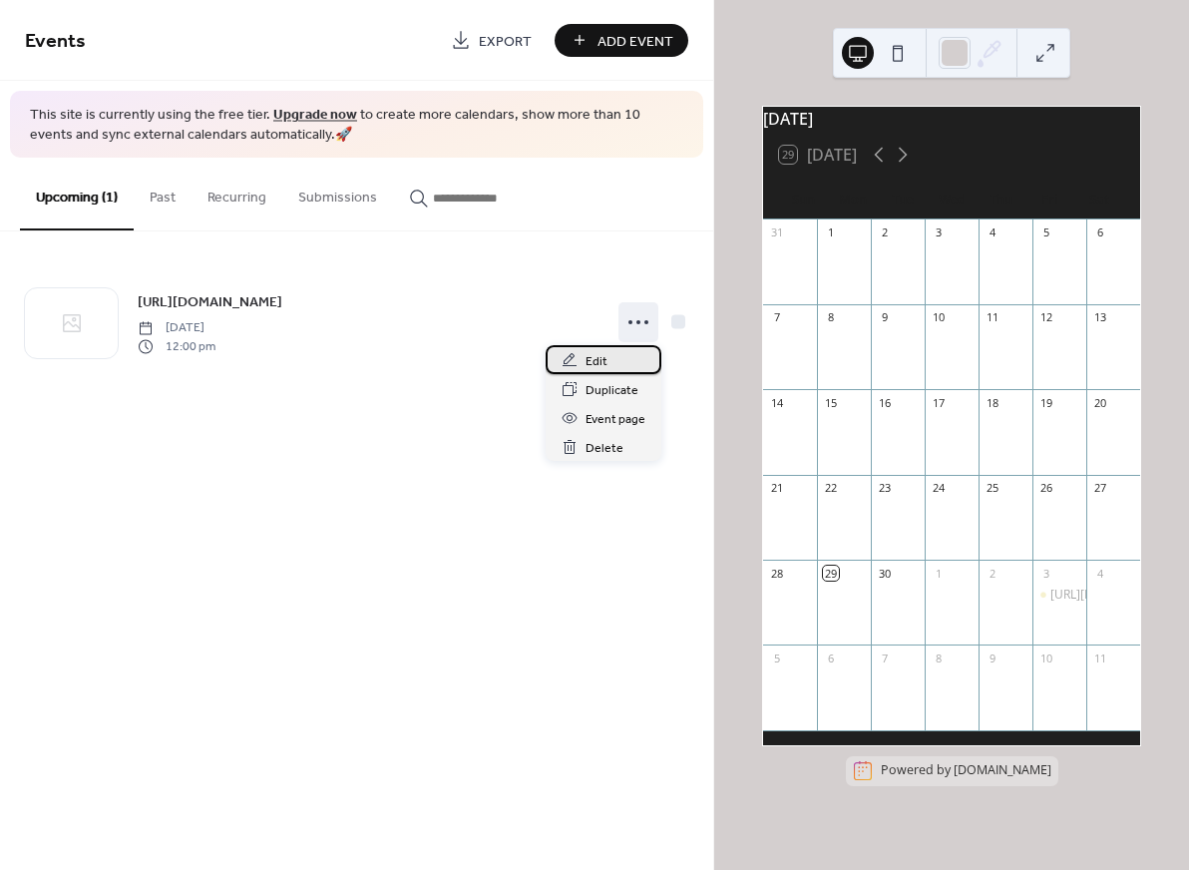
click at [624, 360] on div "Edit" at bounding box center [604, 359] width 116 height 29
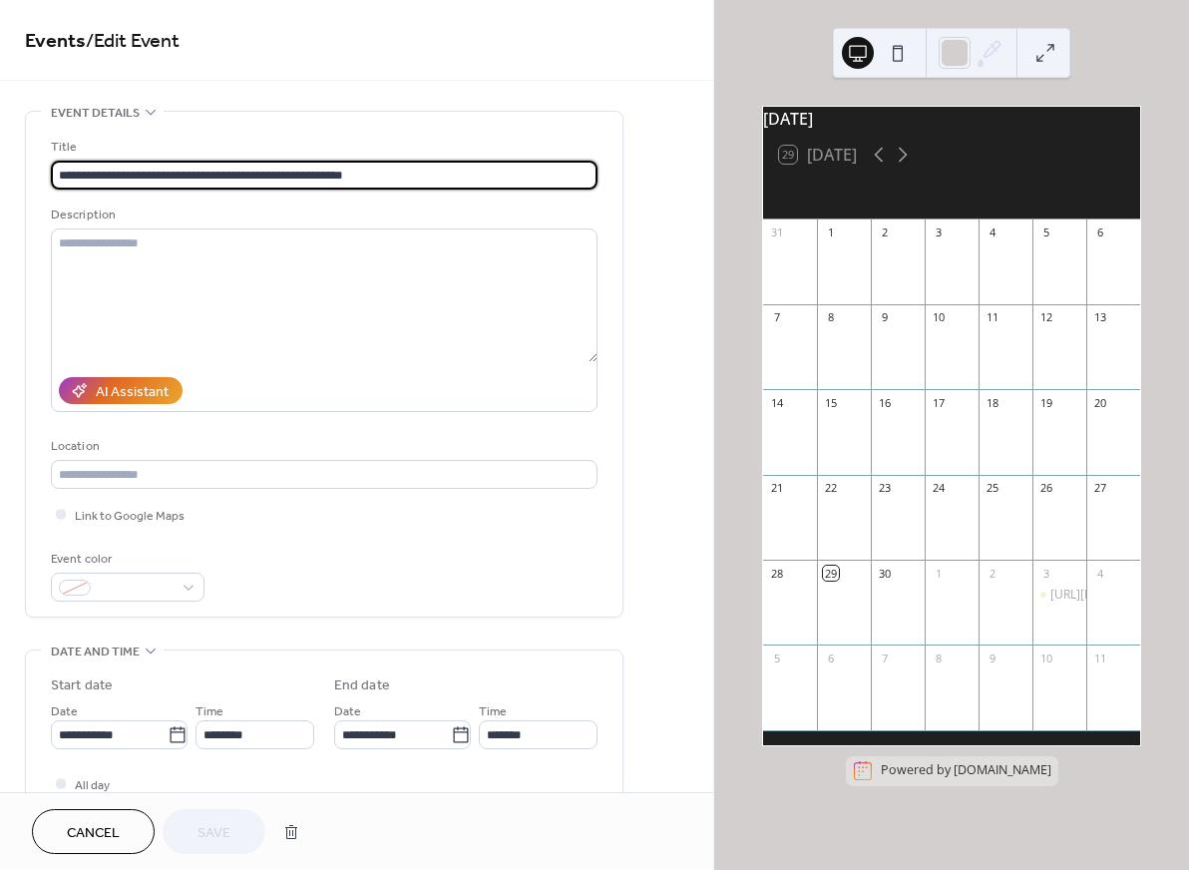
scroll to position [104, 0]
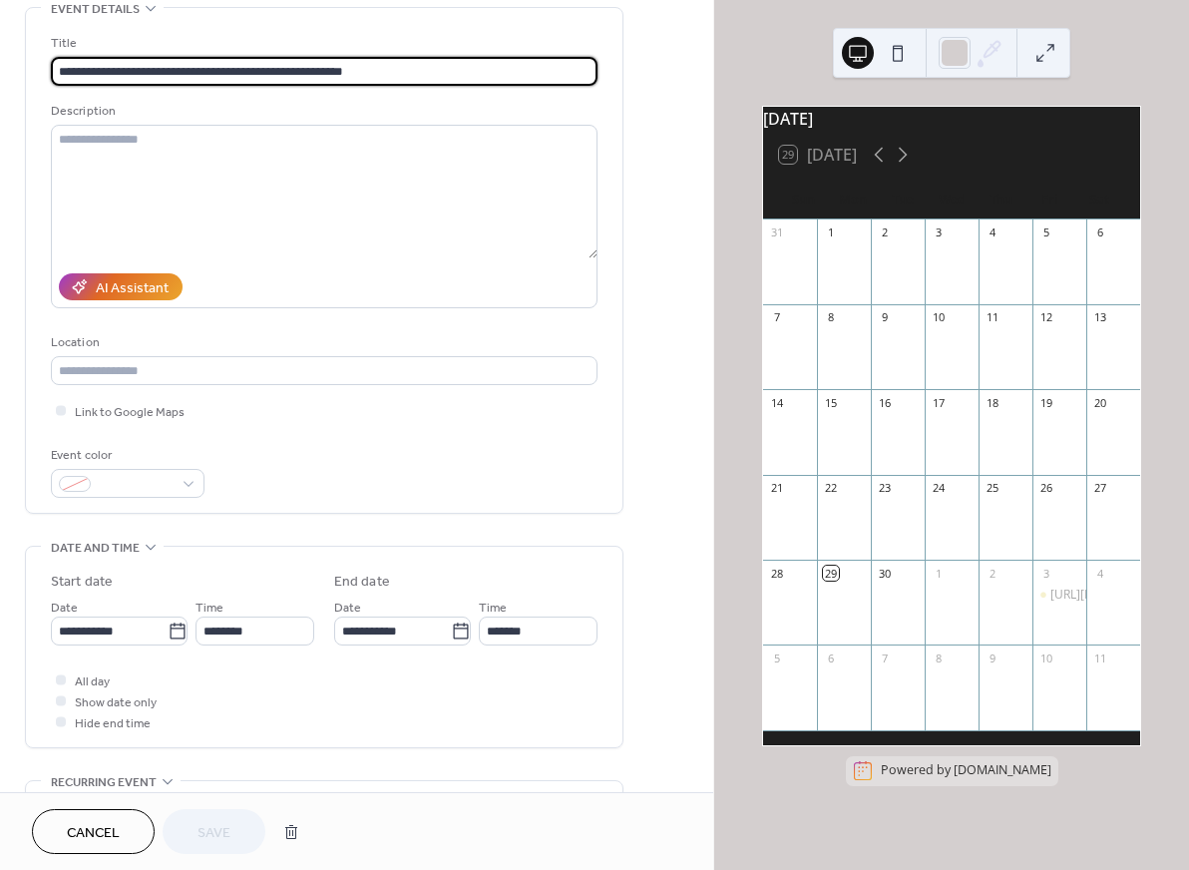
click at [476, 78] on input "**********" at bounding box center [324, 71] width 547 height 29
click at [137, 492] on span at bounding box center [136, 485] width 74 height 21
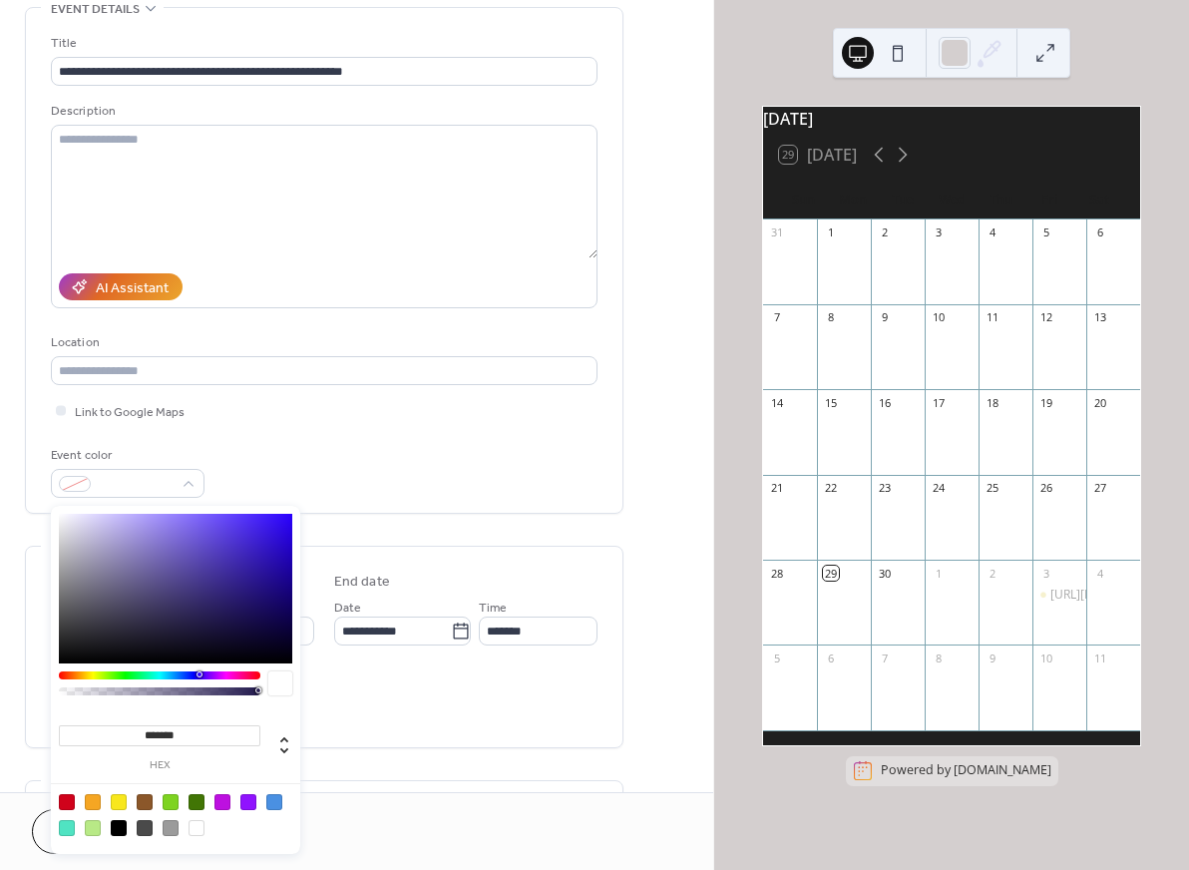
click at [555, 575] on label "End date" at bounding box center [465, 581] width 263 height 21
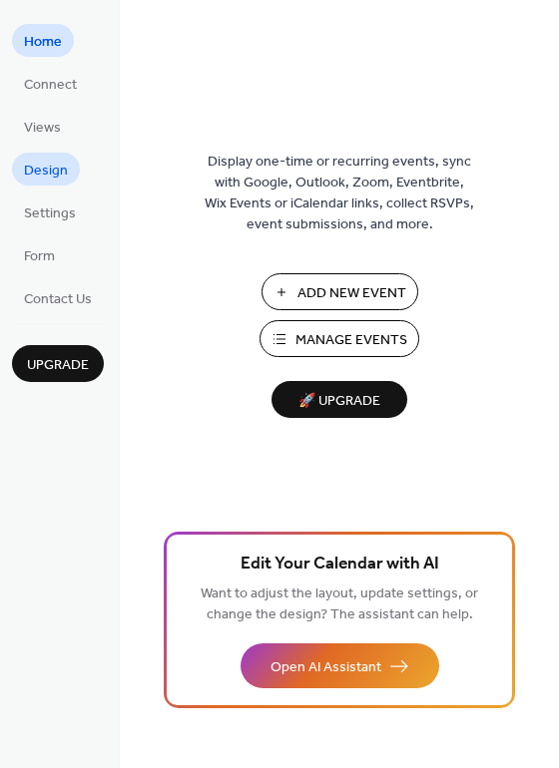
click at [56, 169] on span "Design" at bounding box center [46, 171] width 44 height 21
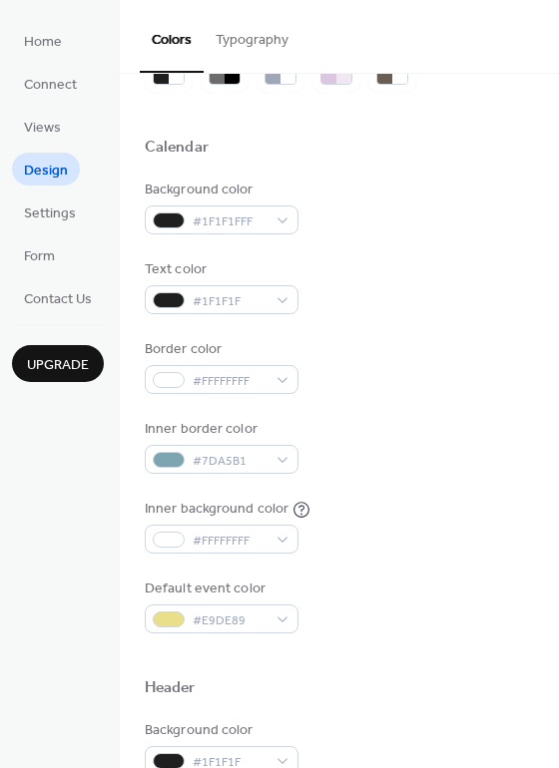
scroll to position [115, 0]
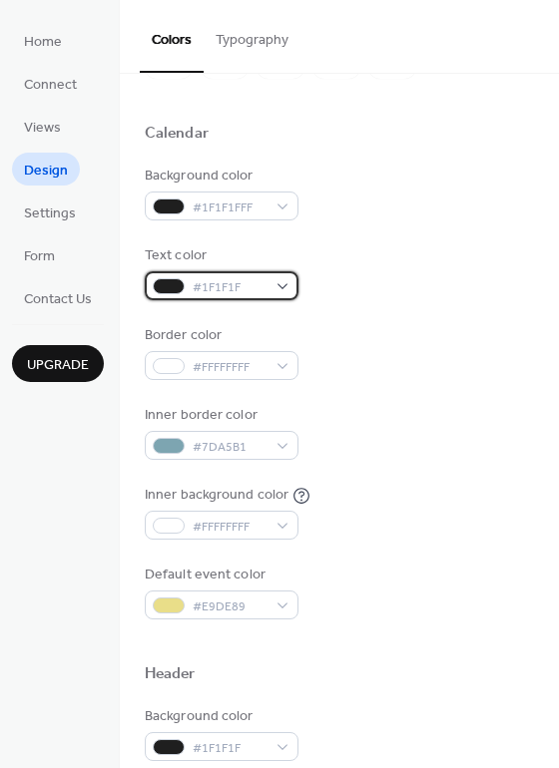
click at [263, 295] on span "#1F1F1F" at bounding box center [229, 287] width 74 height 21
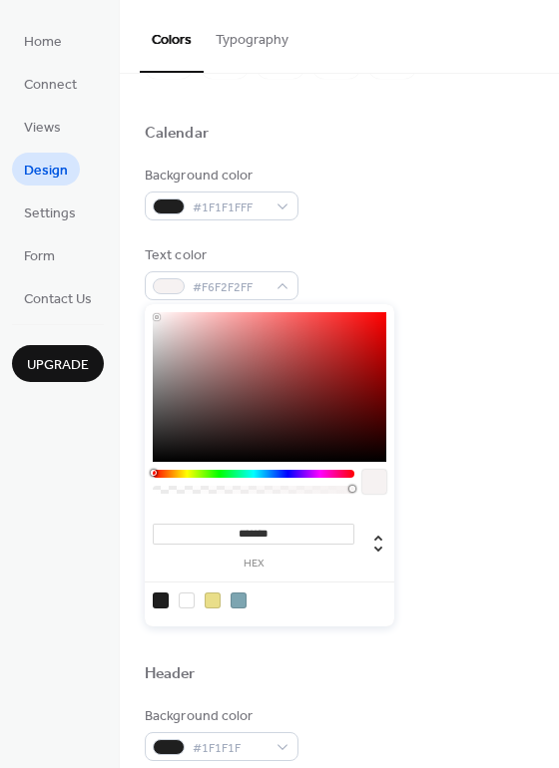
click at [157, 317] on div at bounding box center [269, 387] width 233 height 150
type input "*******"
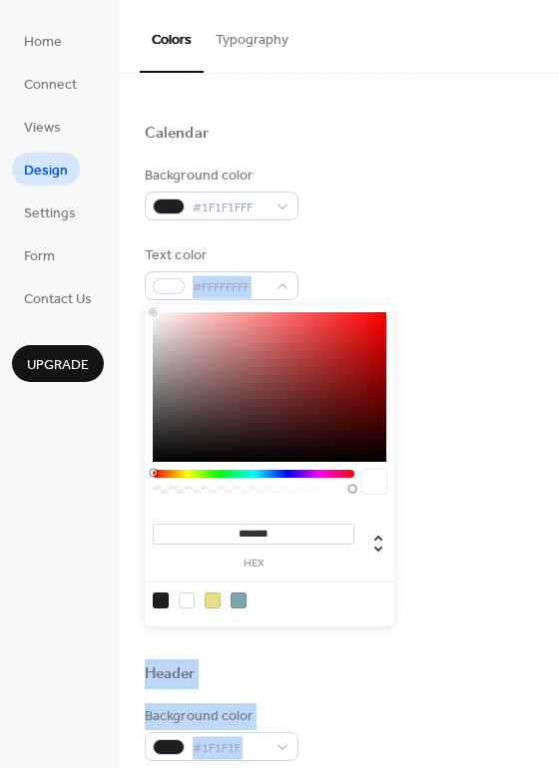
drag, startPoint x: 157, startPoint y: 317, endPoint x: 137, endPoint y: 284, distance: 38.5
click at [137, 284] on body "Home Connect Views Design Settings Form Contact Us Upgrade Design Upgrade Color…" at bounding box center [279, 384] width 559 height 768
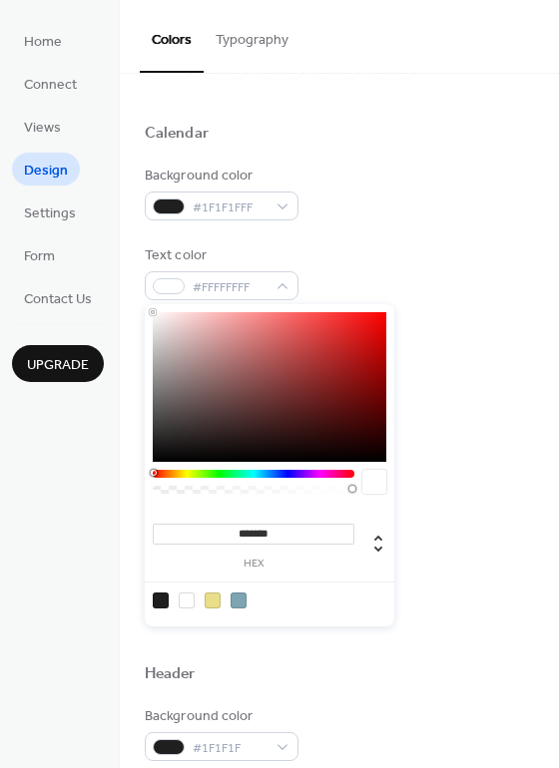
click at [416, 219] on div "Background color #1F1F1FFF" at bounding box center [339, 193] width 389 height 55
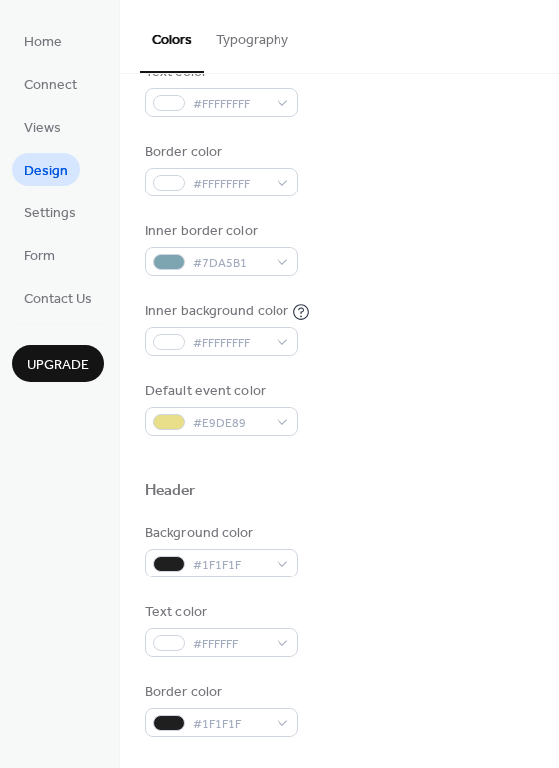
scroll to position [245, 0]
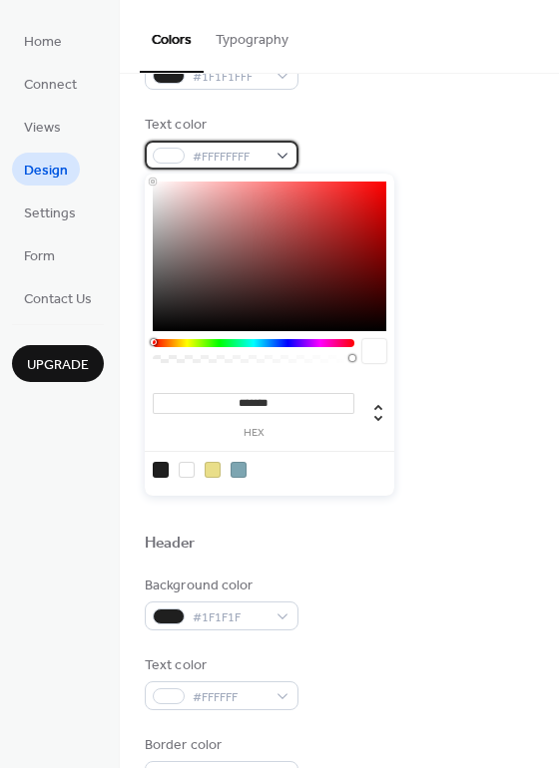
click at [169, 157] on div at bounding box center [169, 156] width 32 height 16
drag, startPoint x: 153, startPoint y: 178, endPoint x: 167, endPoint y: 196, distance: 23.5
click at [167, 196] on div "******* hex" at bounding box center [269, 335] width 249 height 322
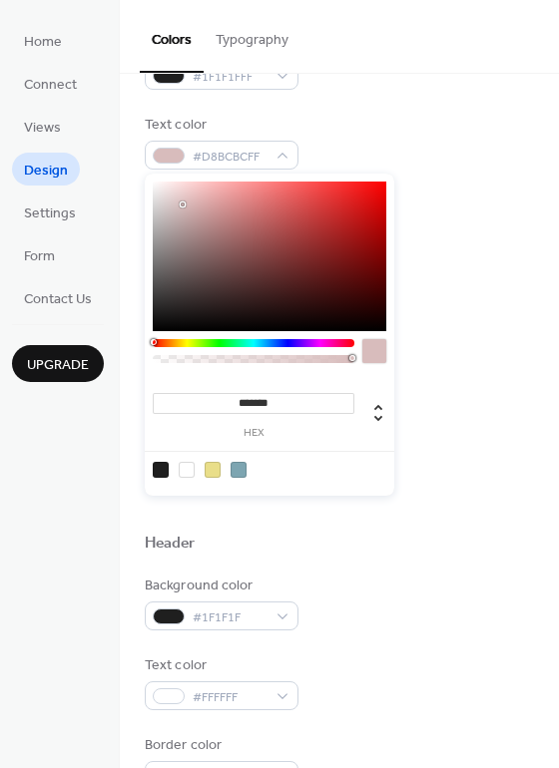
click at [183, 204] on div at bounding box center [269, 257] width 233 height 150
click at [160, 303] on div at bounding box center [269, 257] width 233 height 150
type input "*******"
click at [160, 326] on div at bounding box center [269, 257] width 233 height 150
click at [454, 282] on div "Inner border color #7DA5B1" at bounding box center [339, 301] width 389 height 55
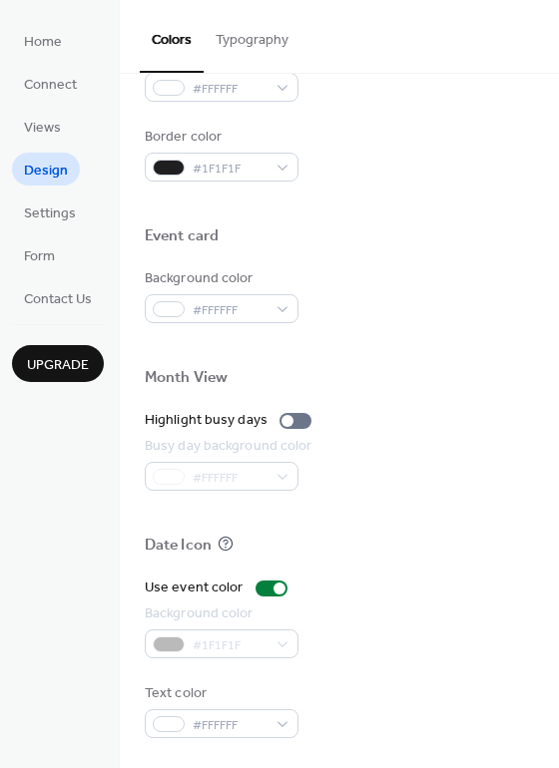
scroll to position [854, 0]
click at [226, 645] on div "#1F1F1F" at bounding box center [222, 643] width 154 height 29
click at [238, 727] on span "#FFFFFF" at bounding box center [229, 725] width 74 height 21
click at [465, 330] on div at bounding box center [339, 345] width 389 height 45
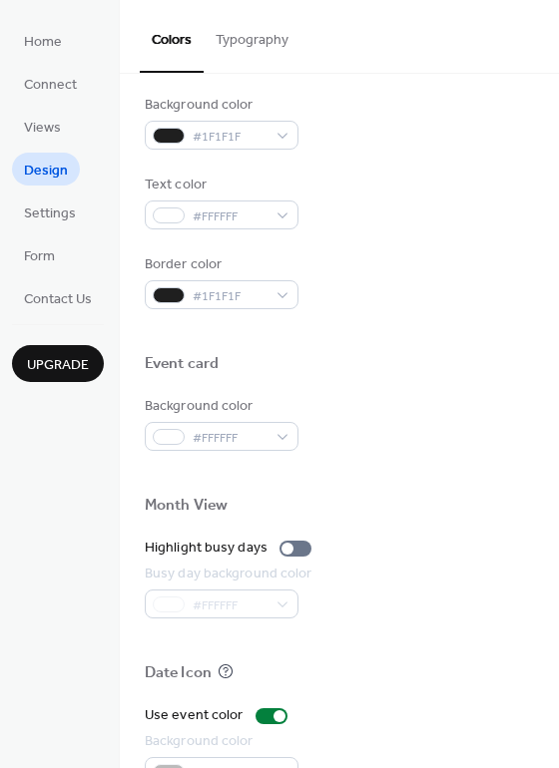
scroll to position [723, 0]
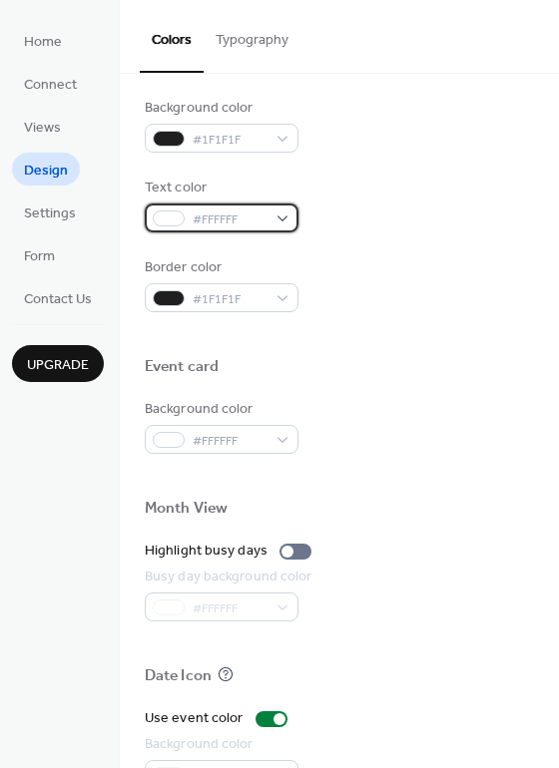
click at [243, 218] on span "#FFFFFF" at bounding box center [229, 219] width 74 height 21
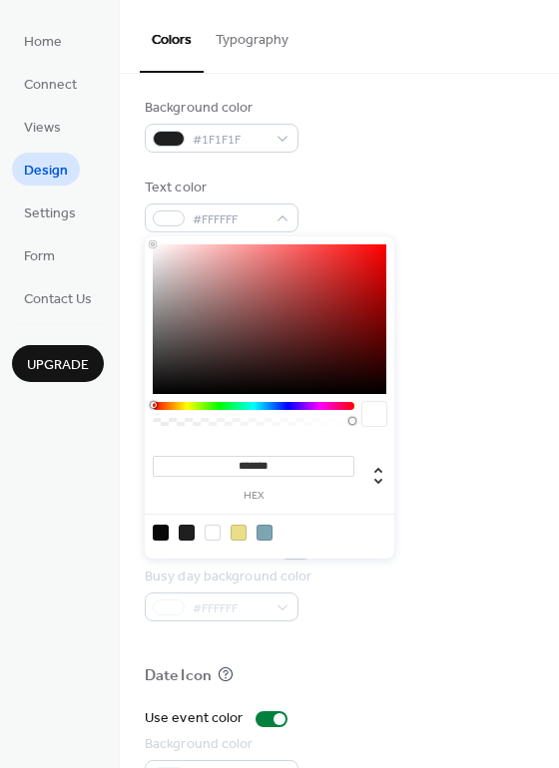
click at [466, 179] on div "Text color #FFFFFF" at bounding box center [339, 205] width 389 height 55
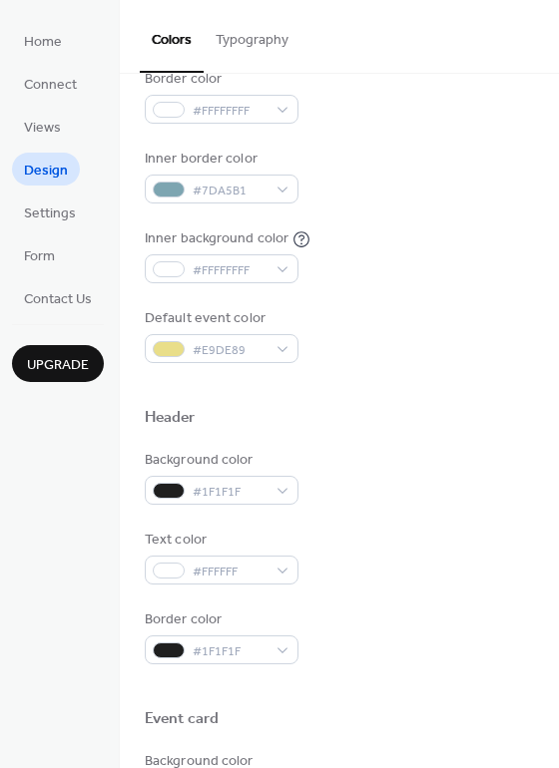
scroll to position [347, 0]
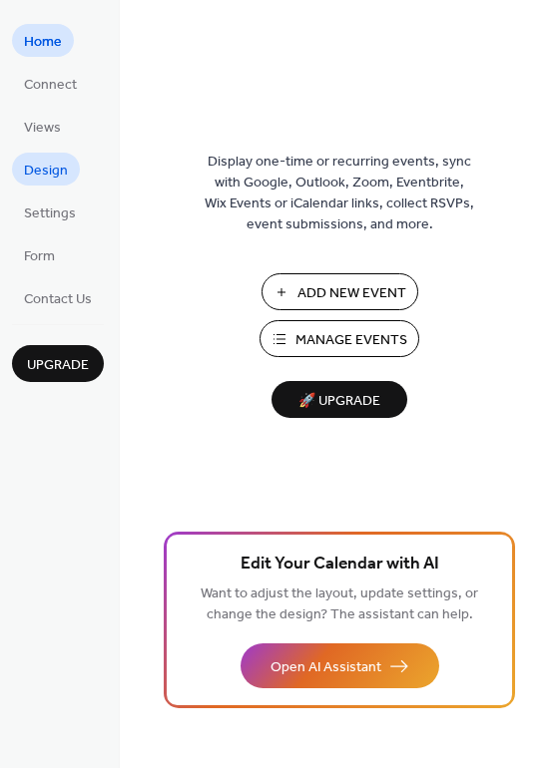
click at [65, 164] on span "Design" at bounding box center [46, 171] width 44 height 21
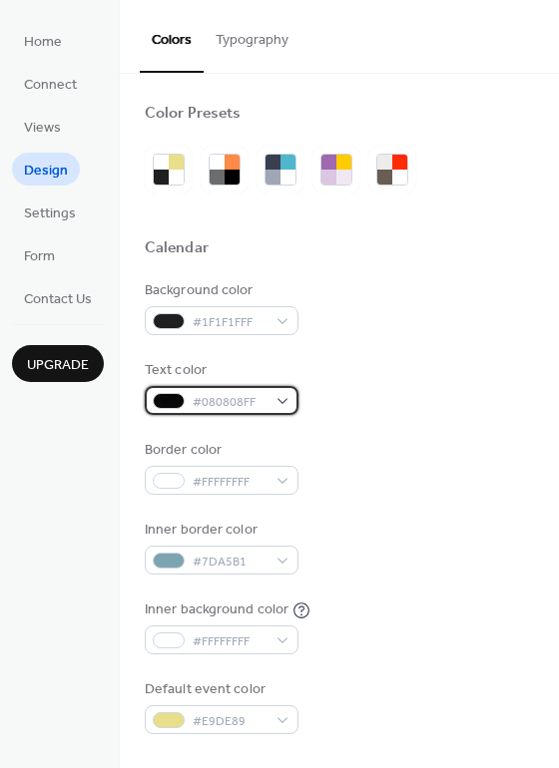
click at [170, 401] on div at bounding box center [169, 401] width 32 height 16
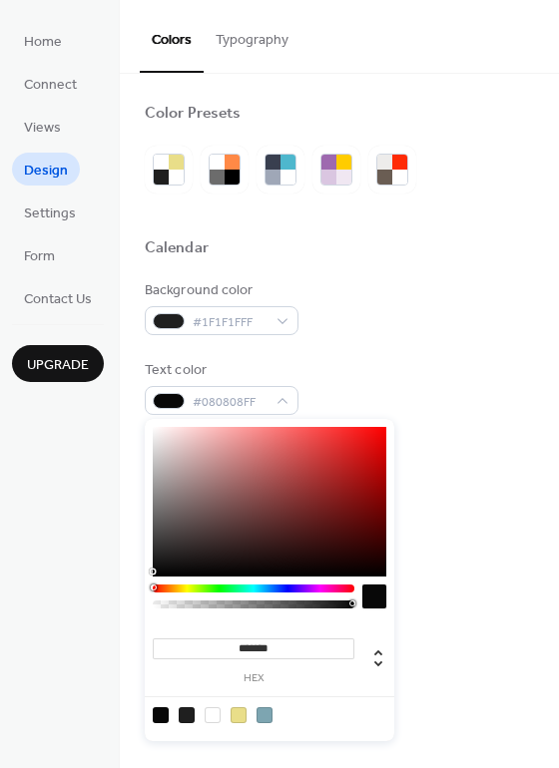
type input "*******"
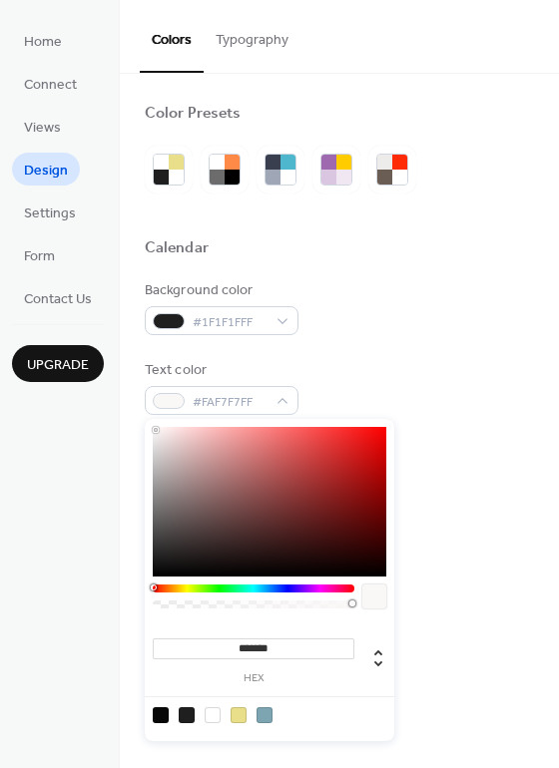
click at [156, 430] on div at bounding box center [269, 502] width 233 height 150
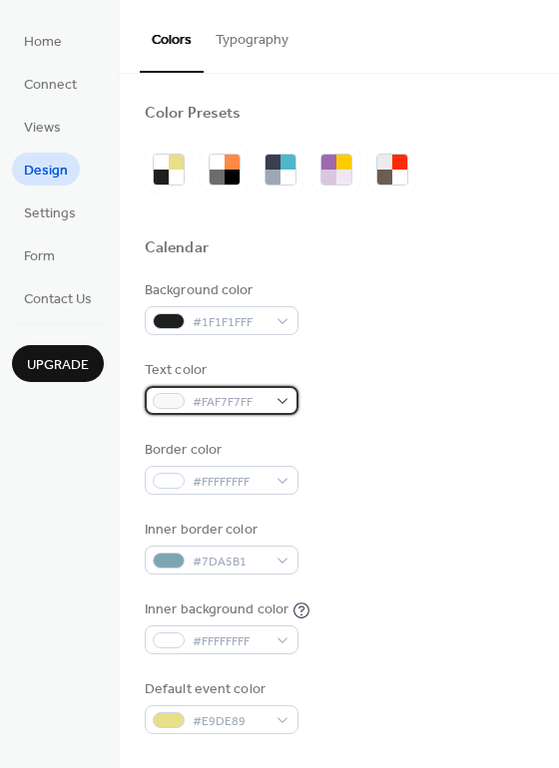
click at [167, 400] on div at bounding box center [169, 401] width 32 height 16
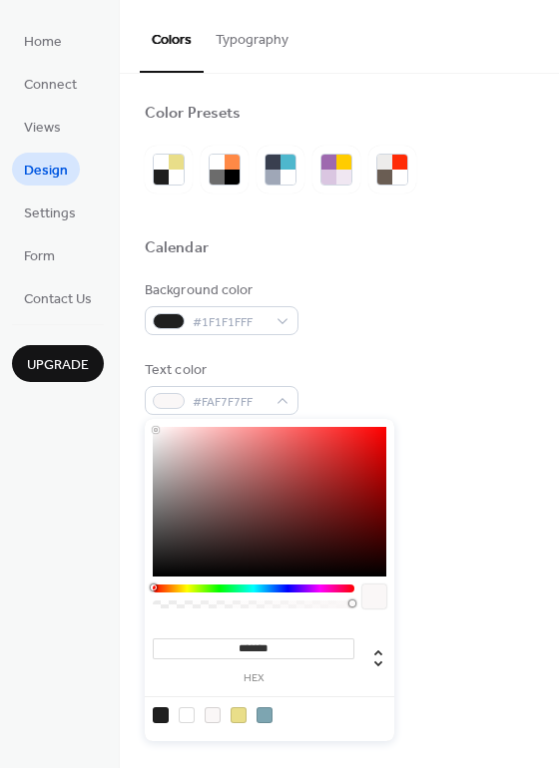
type input "*******"
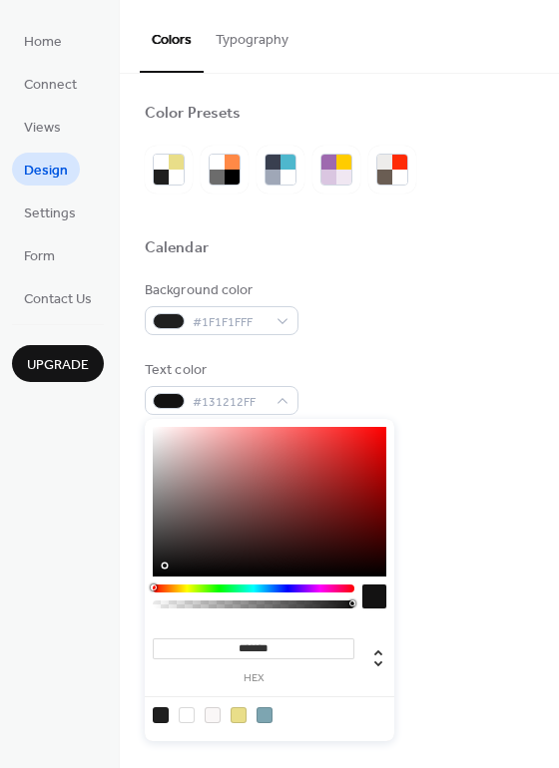
click at [161, 566] on div at bounding box center [269, 502] width 233 height 150
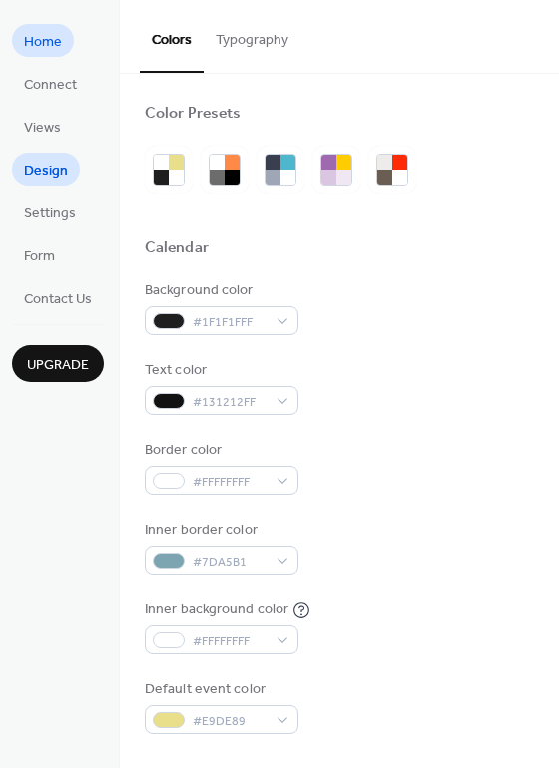
click at [56, 42] on span "Home" at bounding box center [43, 42] width 38 height 21
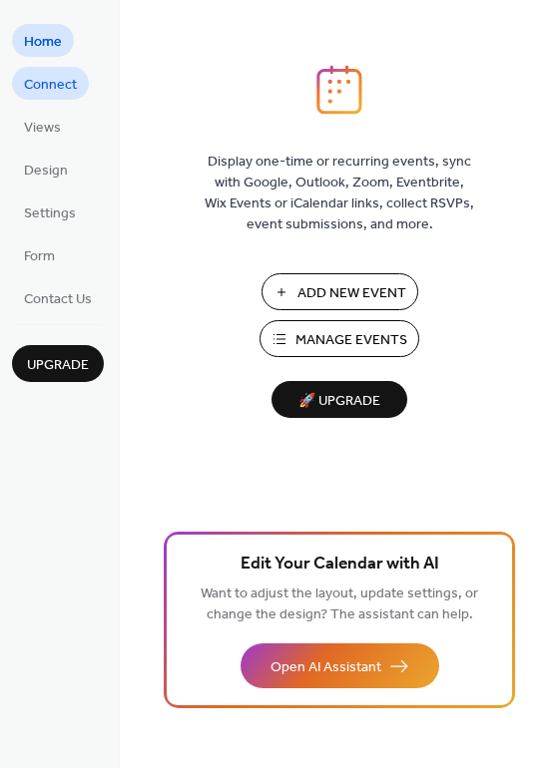
click at [62, 91] on span "Connect" at bounding box center [50, 85] width 53 height 21
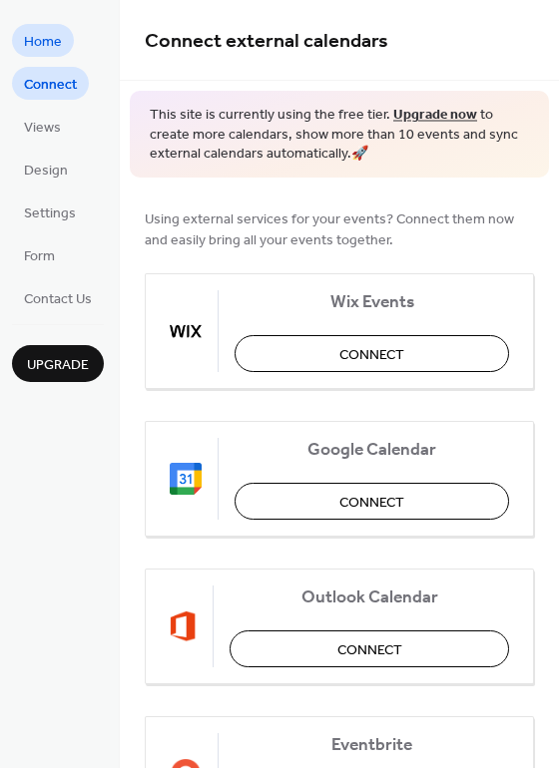
click at [49, 49] on span "Home" at bounding box center [43, 42] width 38 height 21
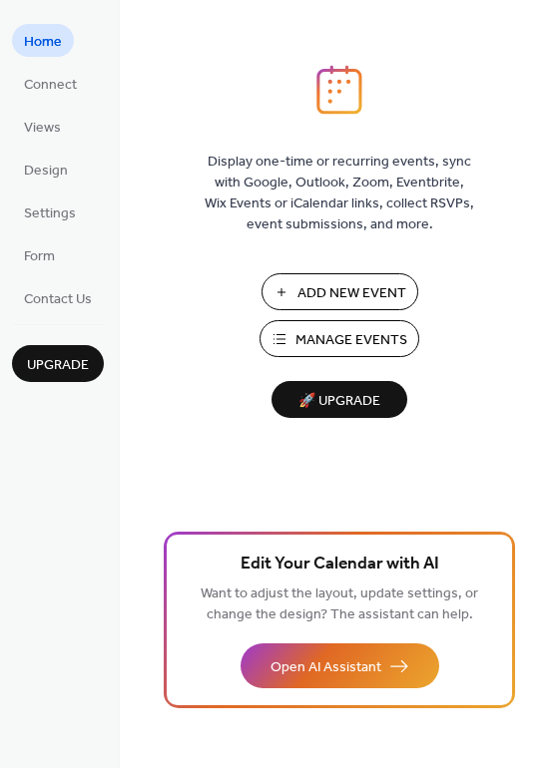
click at [353, 335] on span "Manage Events" at bounding box center [351, 340] width 112 height 21
